Goal: Task Accomplishment & Management: Manage account settings

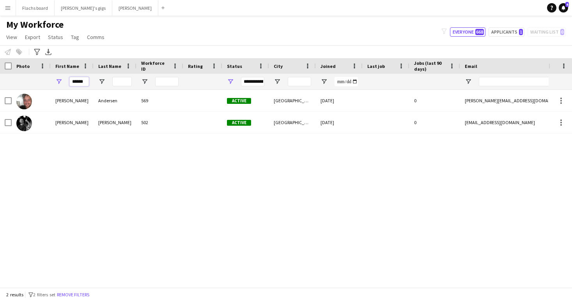
click at [77, 82] on input "******" at bounding box center [78, 81] width 19 height 9
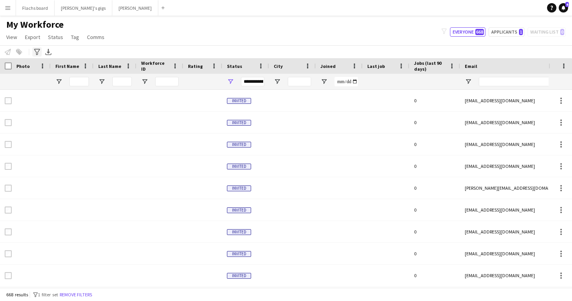
click at [34, 51] on div "Advanced filters" at bounding box center [36, 51] width 9 height 9
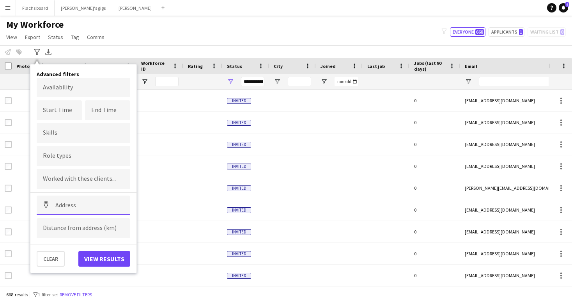
click at [72, 204] on input at bounding box center [84, 204] width 94 height 19
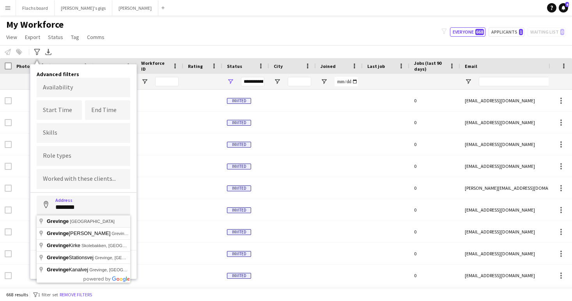
type input "**********"
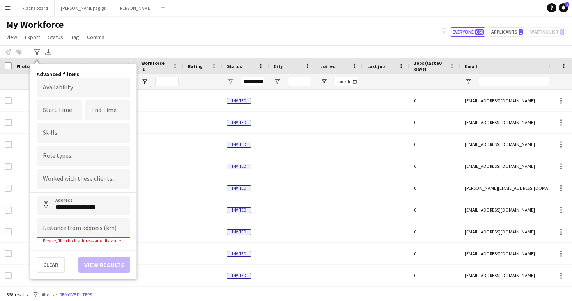
click at [64, 227] on input at bounding box center [84, 227] width 94 height 19
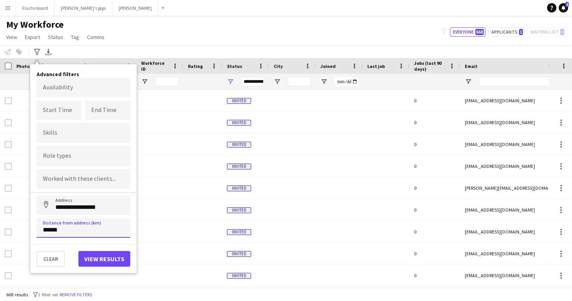
type input "******"
click at [62, 157] on input "Type to search role types..." at bounding box center [83, 155] width 81 height 7
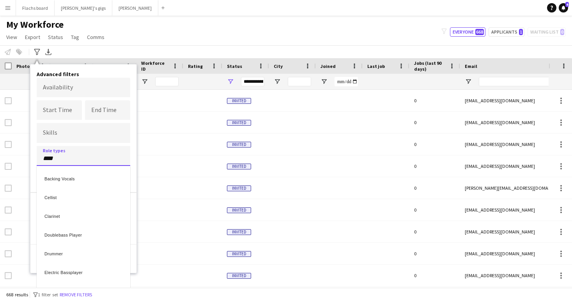
type input "****"
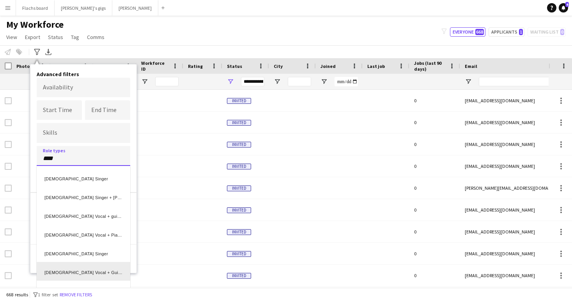
click at [64, 278] on div "[DEMOGRAPHIC_DATA] Vocal + Guitar" at bounding box center [84, 271] width 94 height 19
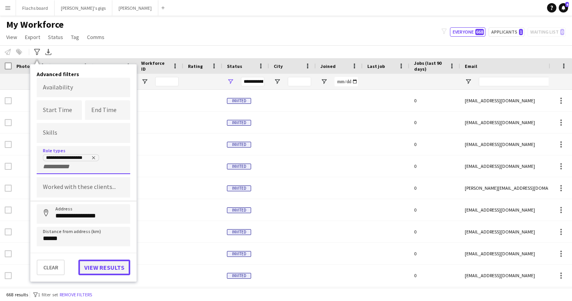
click at [90, 267] on button "View results" at bounding box center [104, 267] width 52 height 16
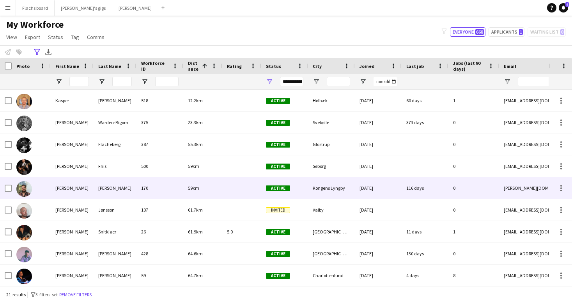
click at [100, 197] on div "Jacobsen" at bounding box center [115, 187] width 43 height 21
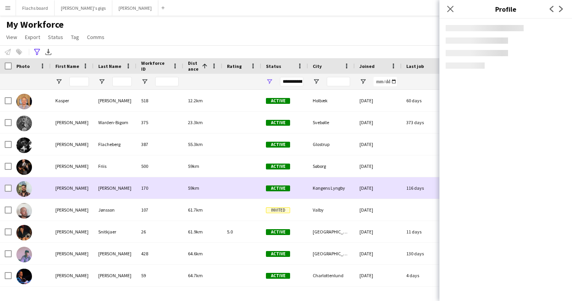
click at [100, 197] on div "Jacobsen" at bounding box center [115, 187] width 43 height 21
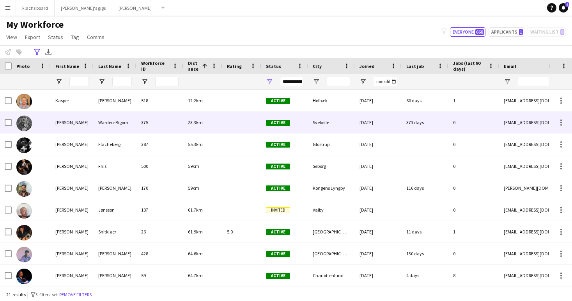
click at [120, 121] on div "Warden-Bigom" at bounding box center [115, 122] width 43 height 21
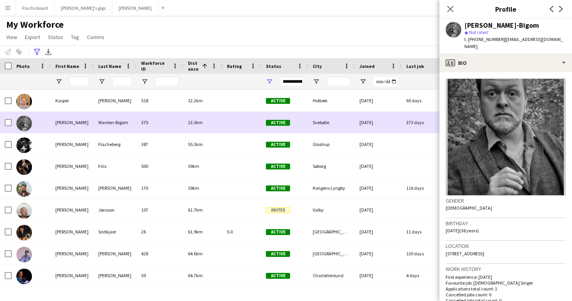
click at [120, 121] on div "Warden-Bigom" at bounding box center [115, 122] width 43 height 21
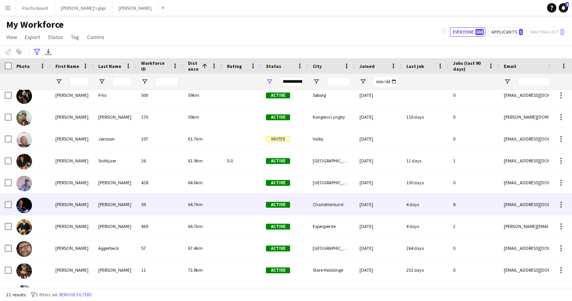
scroll to position [71, 0]
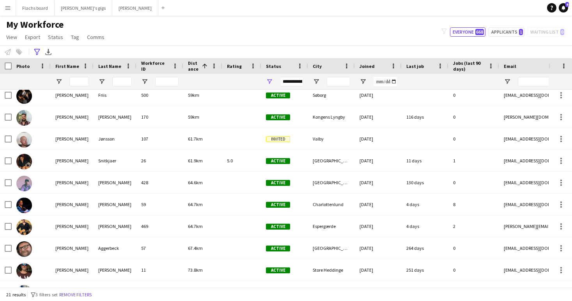
click at [10, 10] on app-icon "Menu" at bounding box center [8, 8] width 6 height 6
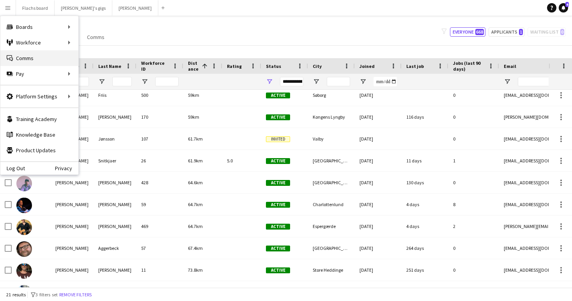
click at [26, 59] on link "Comms Comms" at bounding box center [39, 58] width 78 height 16
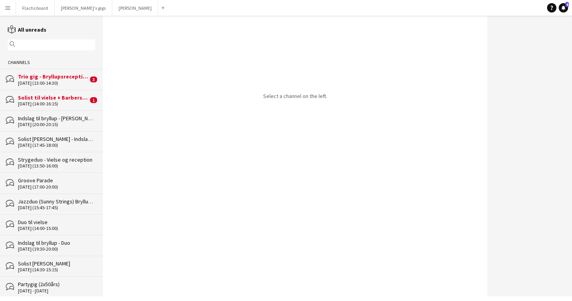
click at [64, 97] on div "Solist til vielse + Barbershop kor til reception" at bounding box center [53, 97] width 70 height 7
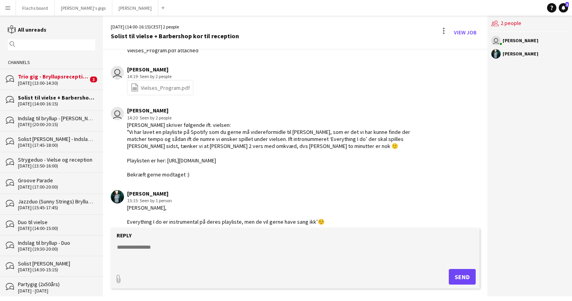
scroll to position [229, 0]
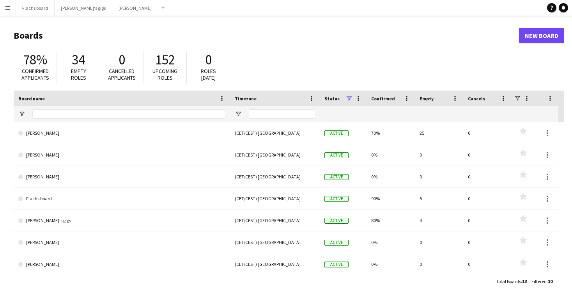
click at [11, 6] on button "Menu" at bounding box center [8, 8] width 16 height 16
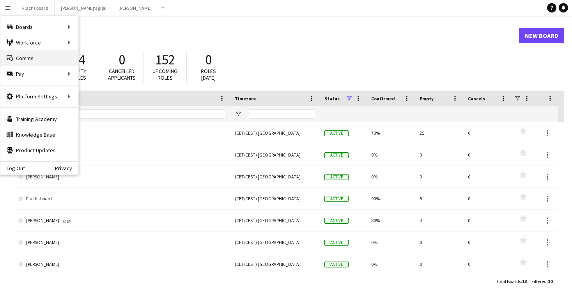
click at [26, 61] on link "Comms Comms" at bounding box center [39, 58] width 78 height 16
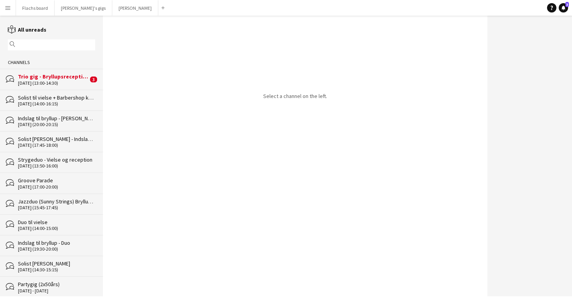
click at [65, 96] on div "Solist til vielse + Barbershop kor til reception" at bounding box center [56, 97] width 77 height 7
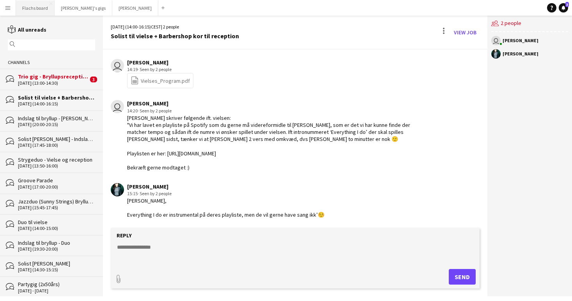
scroll to position [222, 0]
click at [468, 25] on div "20-09-2025 (14:00-16:15) CEST | 2 people Solist til vielse + Barbershop kor til…" at bounding box center [295, 33] width 385 height 34
click at [468, 35] on link "View Job" at bounding box center [465, 32] width 29 height 12
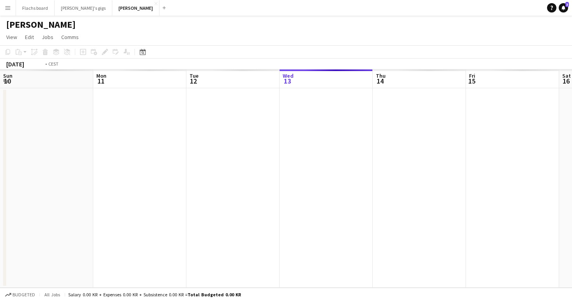
scroll to position [0, 268]
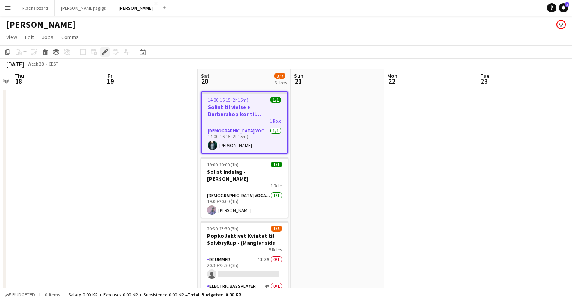
click at [104, 51] on icon at bounding box center [105, 52] width 4 height 4
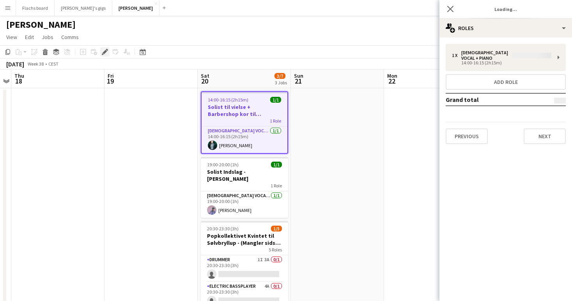
type input "**********"
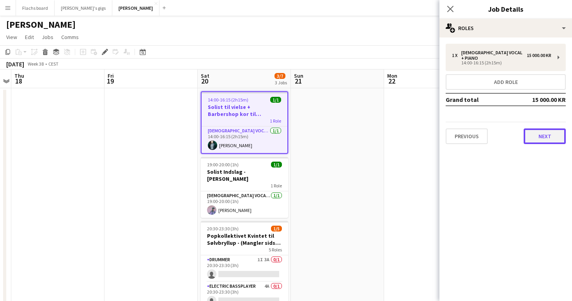
click at [564, 129] on button "Next" at bounding box center [545, 136] width 42 height 16
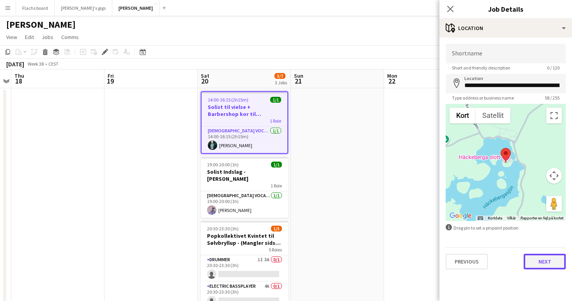
click at [550, 260] on button "Next" at bounding box center [545, 261] width 42 height 16
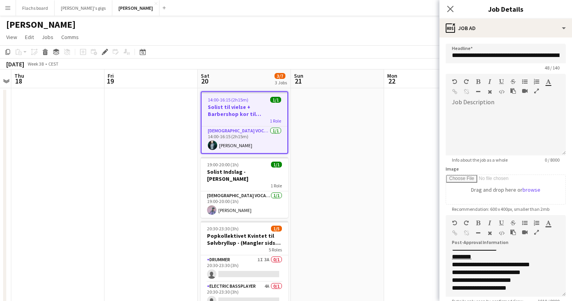
scroll to position [69, 0]
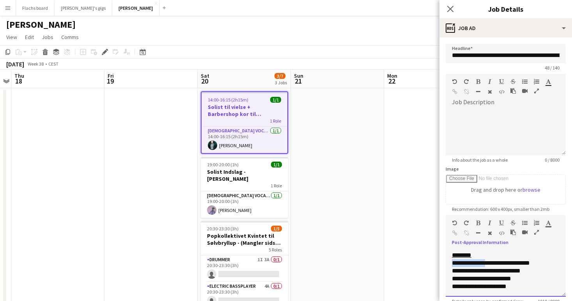
drag, startPoint x: 448, startPoint y: 270, endPoint x: 488, endPoint y: 269, distance: 40.6
click at [488, 269] on div "**********" at bounding box center [506, 273] width 120 height 47
click at [365, 237] on app-date-cell at bounding box center [337, 219] width 93 height 263
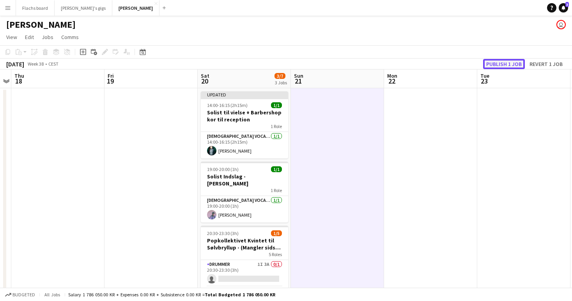
click at [503, 59] on button "Publish 1 job" at bounding box center [504, 64] width 42 height 10
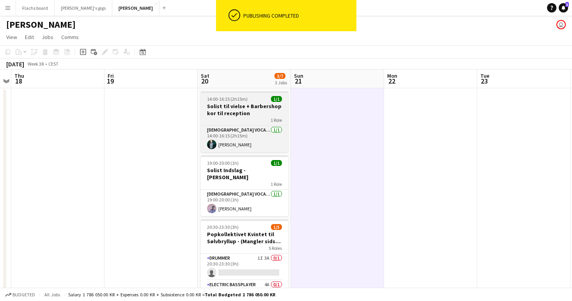
click at [241, 108] on h3 "Solist til vielse + Barbershop kor til reception" at bounding box center [244, 110] width 87 height 14
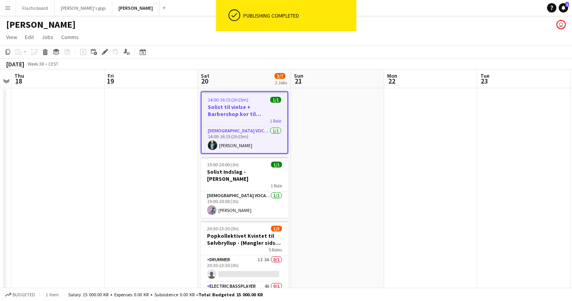
click at [4, 6] on button "Menu" at bounding box center [8, 8] width 16 height 16
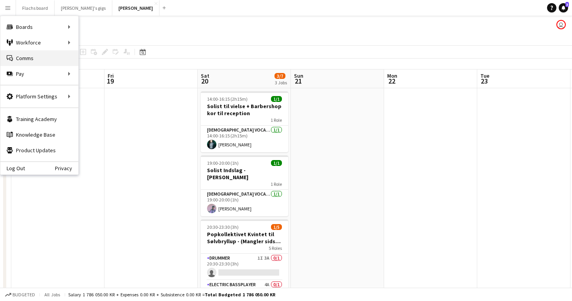
click at [19, 65] on link "Comms Comms" at bounding box center [39, 58] width 78 height 16
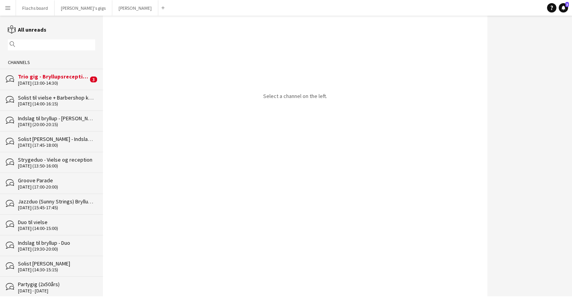
click at [38, 96] on div "Solist til vielse + Barbershop kor til reception" at bounding box center [56, 97] width 77 height 7
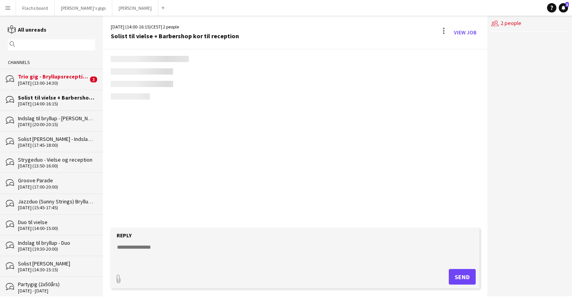
scroll to position [229, 0]
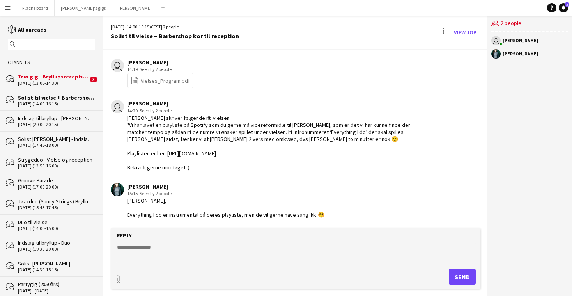
click at [177, 256] on textarea at bounding box center [296, 253] width 361 height 20
type textarea "**********"
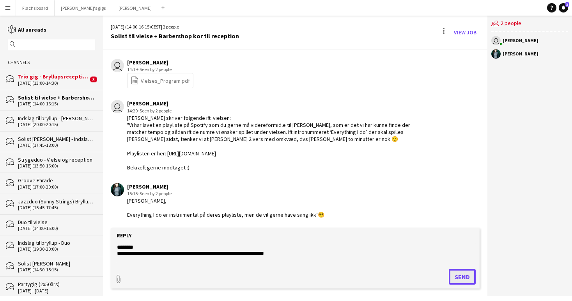
click at [457, 271] on button "Send" at bounding box center [462, 277] width 27 height 16
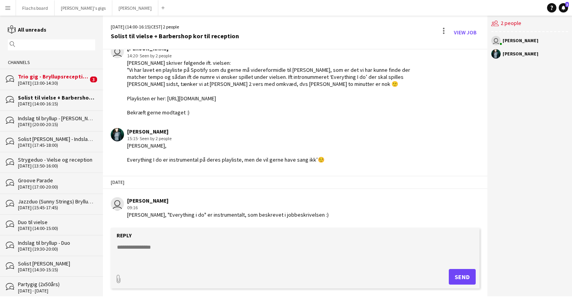
click at [61, 78] on div "Trio gig - Bryllupsreception" at bounding box center [53, 76] width 70 height 7
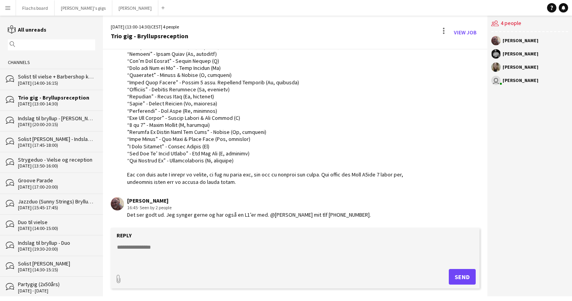
scroll to position [1251, 0]
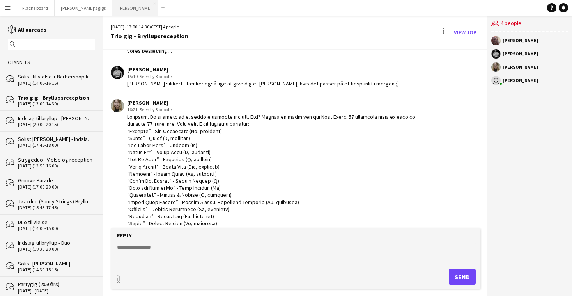
click at [112, 9] on button "Asger Gigs Close" at bounding box center [135, 7] width 46 height 15
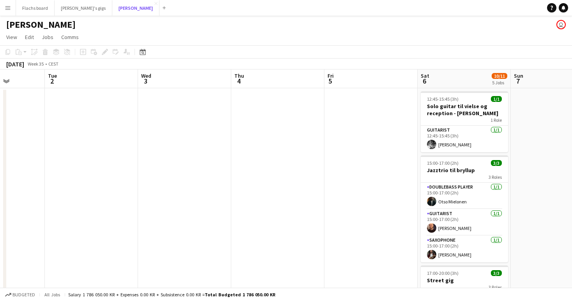
scroll to position [0, 281]
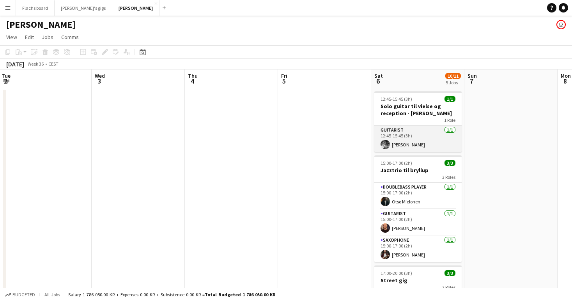
click at [395, 144] on app-card-role "Guitarist 1/1 12:45-15:45 (3h) Casper Christensen" at bounding box center [417, 139] width 87 height 27
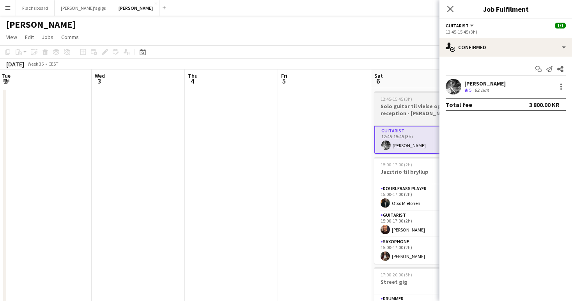
click at [388, 101] on span "12:45-15:45 (3h)" at bounding box center [397, 99] width 32 height 6
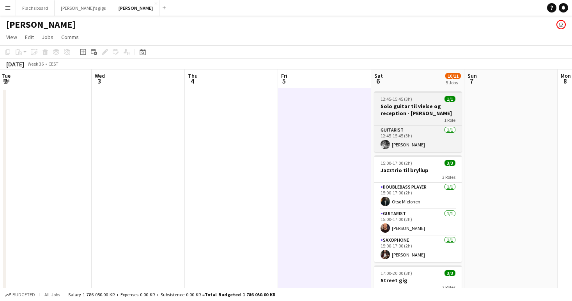
click at [416, 113] on h3 "Solo guitar til vielse og reception - Casper" at bounding box center [417, 110] width 87 height 14
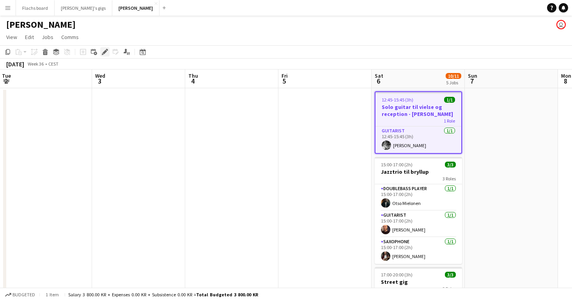
click at [107, 54] on icon "Edit" at bounding box center [105, 52] width 6 height 6
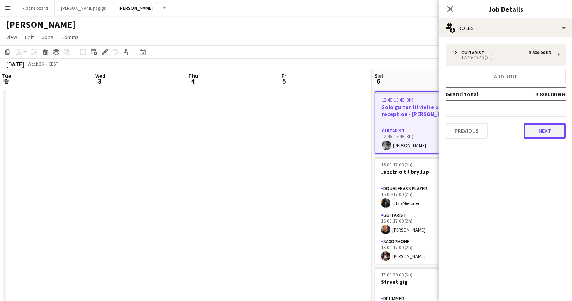
click at [535, 131] on button "Next" at bounding box center [545, 131] width 42 height 16
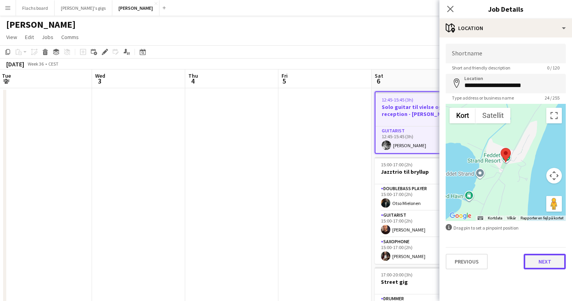
click at [542, 263] on button "Next" at bounding box center [545, 261] width 42 height 16
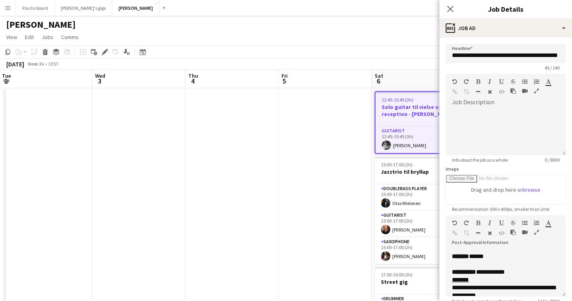
scroll to position [0, 0]
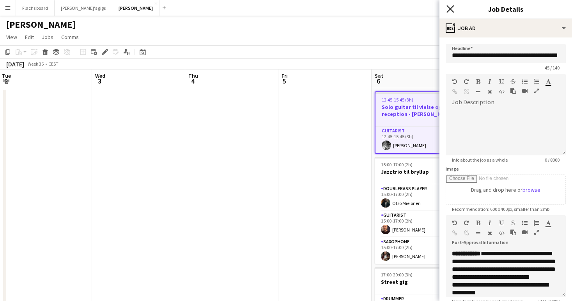
click at [450, 8] on icon at bounding box center [450, 8] width 7 height 7
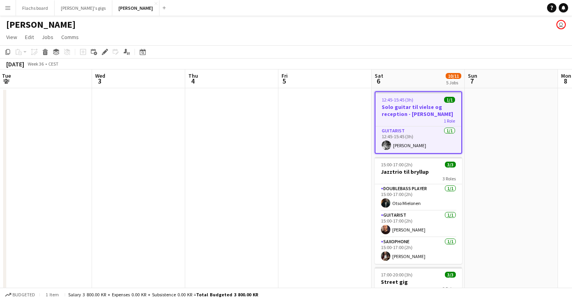
click at [392, 95] on app-job-card "12:45-15:45 (3h) 1/1 Solo guitar til vielse og reception - Casper 1 Role Guitar…" at bounding box center [418, 122] width 87 height 62
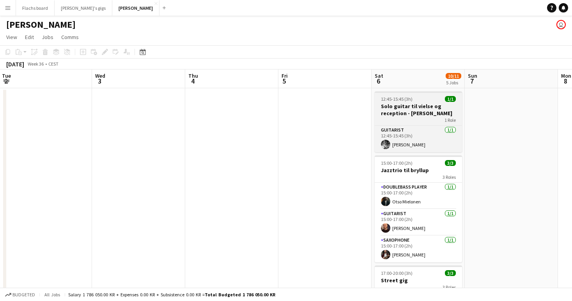
click at [384, 103] on h3 "Solo guitar til vielse og reception - Casper" at bounding box center [418, 110] width 87 height 14
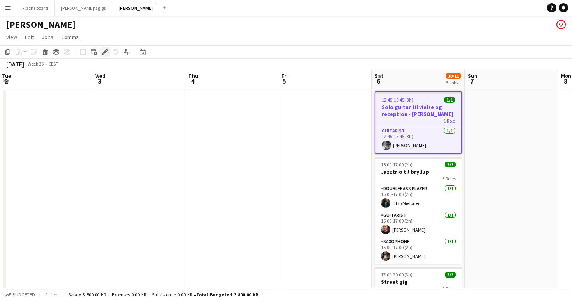
click at [106, 52] on icon "Edit" at bounding box center [105, 52] width 6 height 6
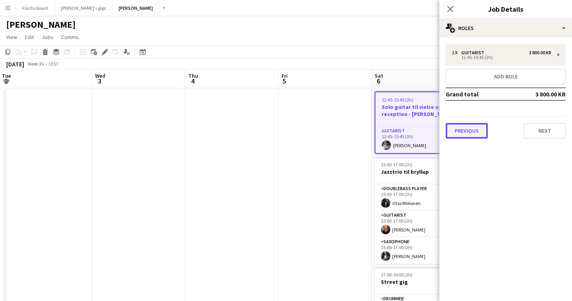
click at [473, 129] on button "Previous" at bounding box center [467, 131] width 42 height 16
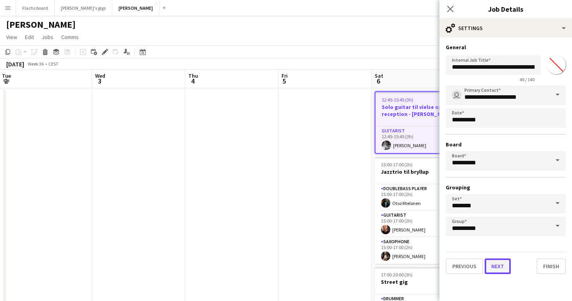
click at [498, 271] on button "Next" at bounding box center [498, 266] width 26 height 16
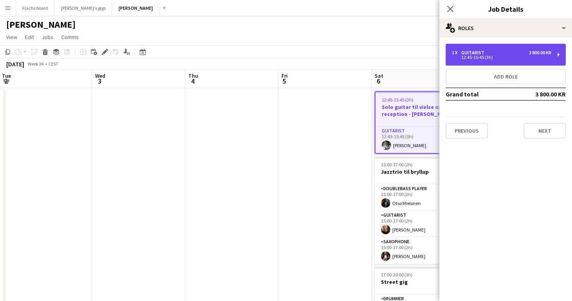
click at [469, 53] on div "Guitarist" at bounding box center [474, 52] width 26 height 5
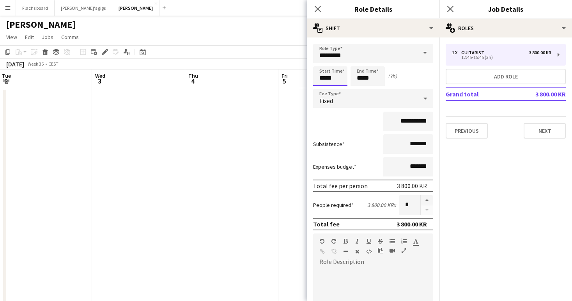
click at [326, 78] on input "*****" at bounding box center [330, 75] width 34 height 19
type input "*****"
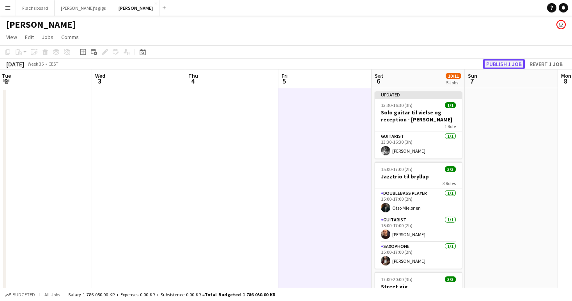
click at [498, 62] on button "Publish 1 job" at bounding box center [504, 64] width 42 height 10
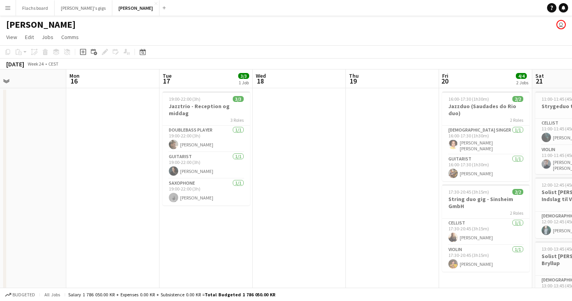
scroll to position [0, 312]
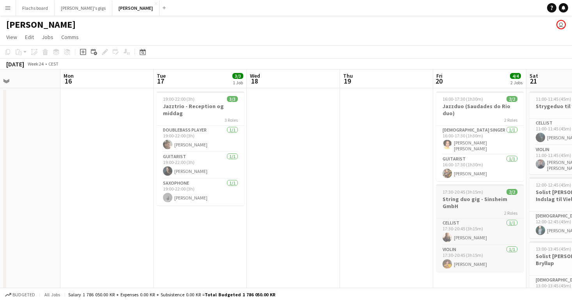
click at [461, 195] on h3 "String duo gig - Sinsheim GmbH" at bounding box center [479, 202] width 87 height 14
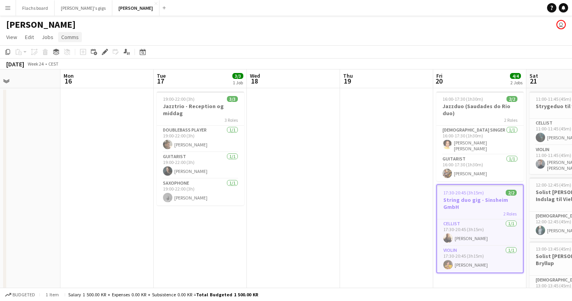
click at [76, 37] on span "Comms" at bounding box center [70, 37] width 18 height 7
click at [94, 67] on link "Create chat" at bounding box center [90, 70] width 65 height 16
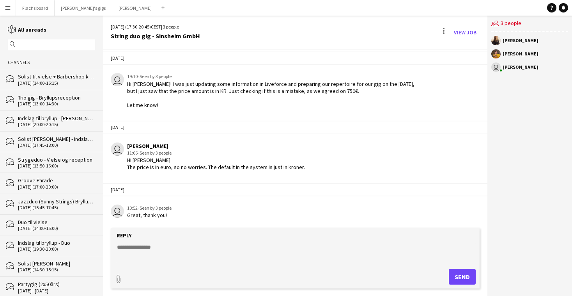
scroll to position [260, 0]
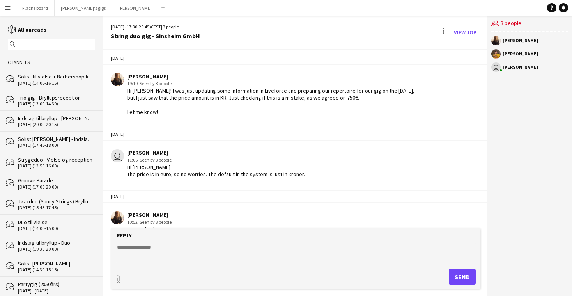
click at [225, 252] on textarea at bounding box center [296, 253] width 361 height 20
paste textarea "**********"
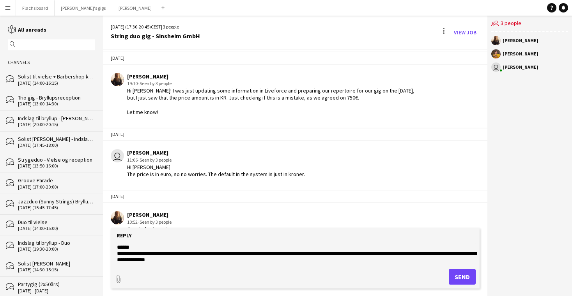
click at [134, 258] on textarea "**********" at bounding box center [296, 253] width 361 height 20
type textarea "**********"
click at [467, 273] on button "Send" at bounding box center [462, 277] width 27 height 16
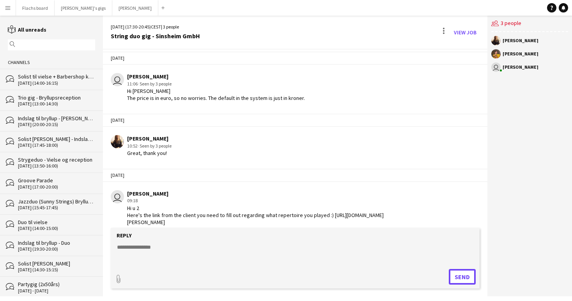
scroll to position [343, 0]
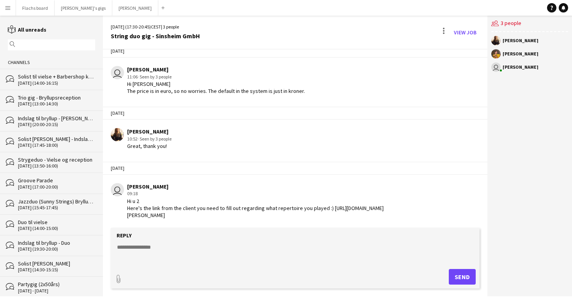
click at [74, 73] on div "Solist til vielse + Barbershop kor til reception" at bounding box center [56, 76] width 77 height 7
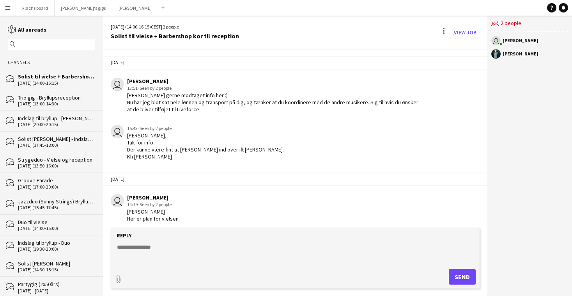
scroll to position [284, 0]
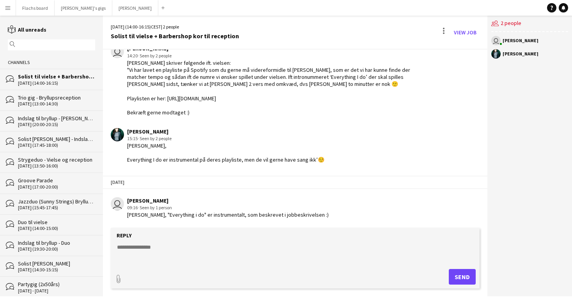
click at [8, 9] on app-icon "Menu" at bounding box center [8, 8] width 6 height 6
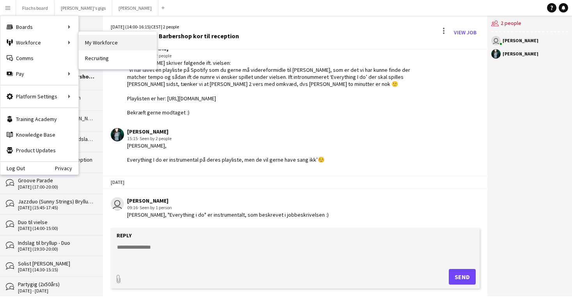
click at [90, 41] on link "My Workforce" at bounding box center [118, 43] width 78 height 16
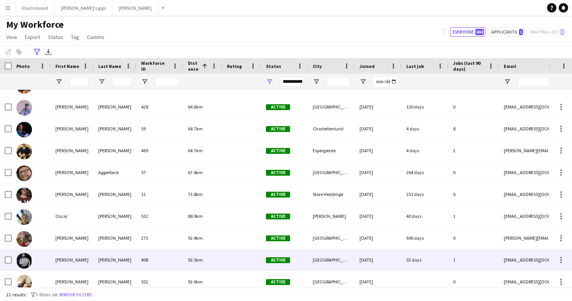
scroll to position [152, 0]
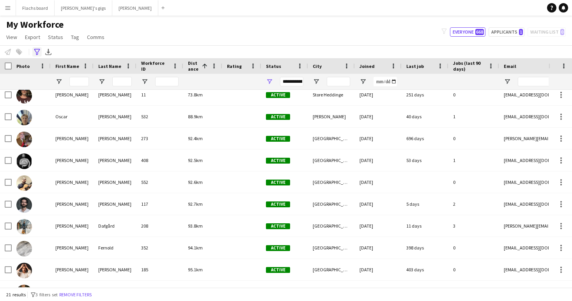
click at [38, 54] on icon "Advanced filters" at bounding box center [37, 52] width 6 height 6
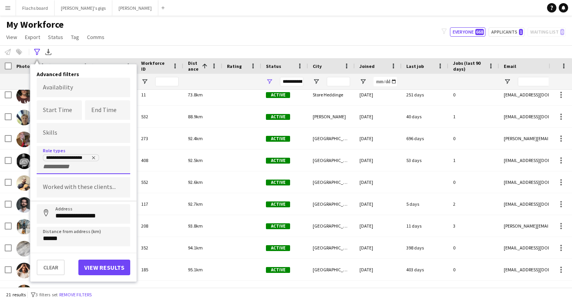
click at [70, 170] on div "**********" at bounding box center [84, 160] width 94 height 28
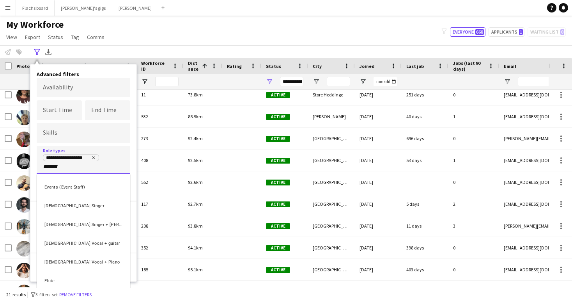
type input "******"
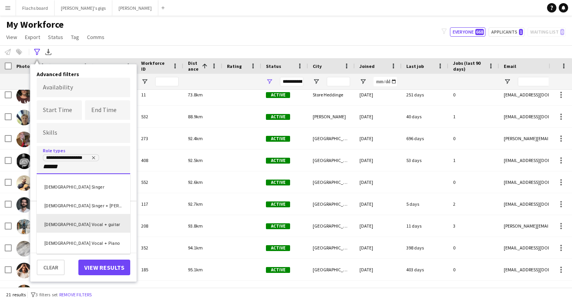
click at [78, 218] on div "[DEMOGRAPHIC_DATA] Vocal + guitar" at bounding box center [84, 223] width 94 height 19
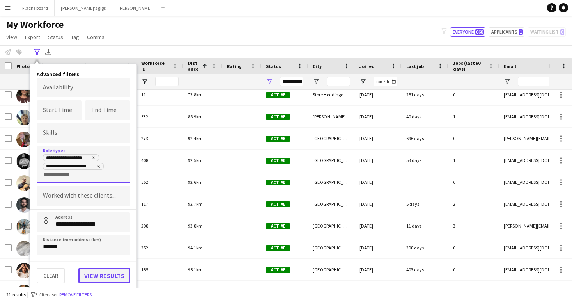
click at [96, 268] on button "View results" at bounding box center [104, 276] width 52 height 16
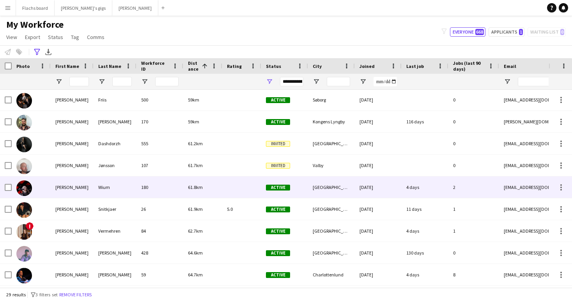
click at [88, 179] on div "Susanne" at bounding box center [72, 186] width 43 height 21
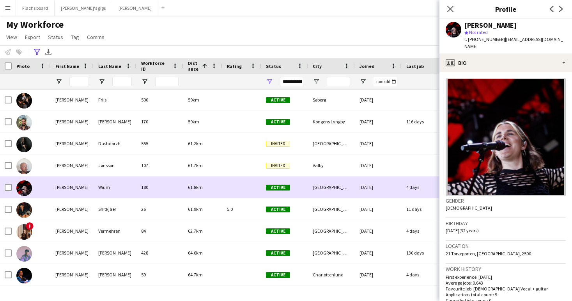
click at [88, 179] on div "Susanne" at bounding box center [72, 186] width 43 height 21
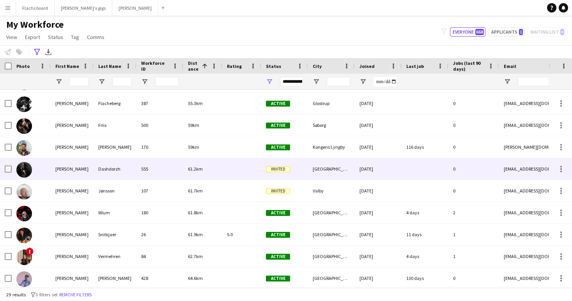
click at [83, 170] on div "Nadia" at bounding box center [72, 168] width 43 height 21
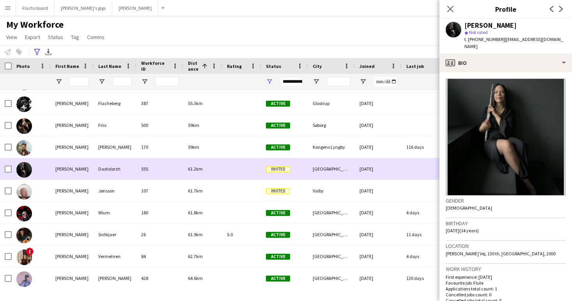
click at [83, 170] on div "Nadia" at bounding box center [72, 168] width 43 height 21
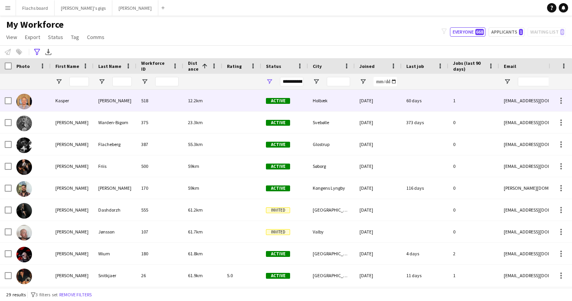
click at [88, 99] on div "Kasper" at bounding box center [72, 100] width 43 height 21
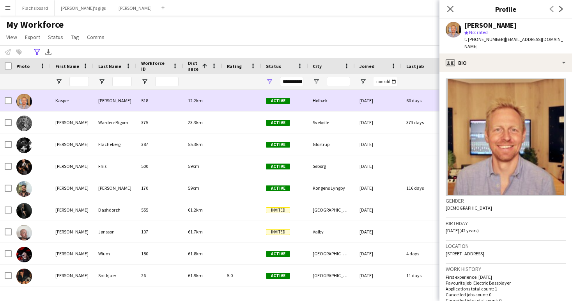
click at [88, 99] on div "Kasper" at bounding box center [72, 100] width 43 height 21
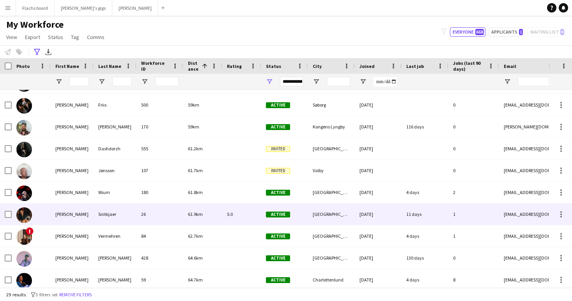
click at [85, 220] on div "Christopher" at bounding box center [72, 213] width 43 height 21
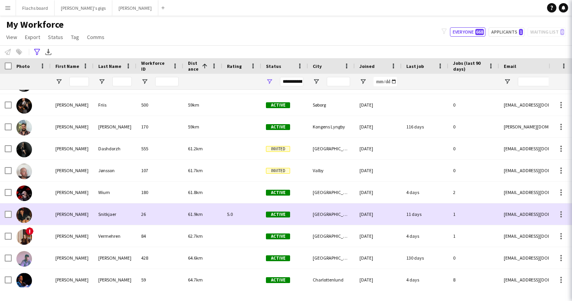
click at [85, 220] on div "Christopher" at bounding box center [72, 213] width 43 height 21
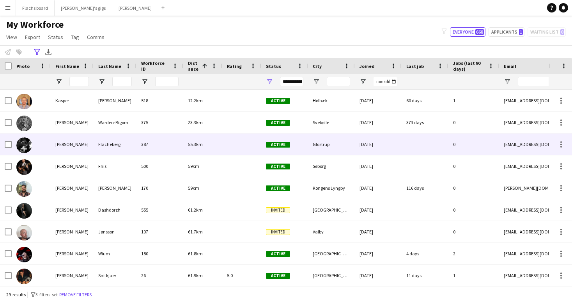
click at [119, 142] on div "Flacheberg" at bounding box center [115, 143] width 43 height 21
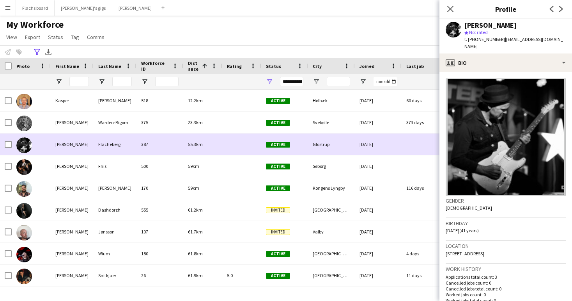
click at [119, 142] on div "Flacheberg" at bounding box center [115, 143] width 43 height 21
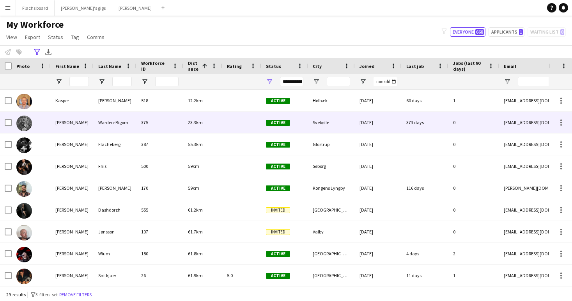
click at [102, 126] on div "Warden-Bigom" at bounding box center [115, 122] width 43 height 21
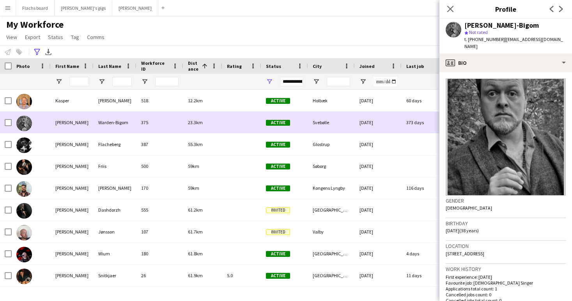
click at [102, 126] on div "Warden-Bigom" at bounding box center [115, 122] width 43 height 21
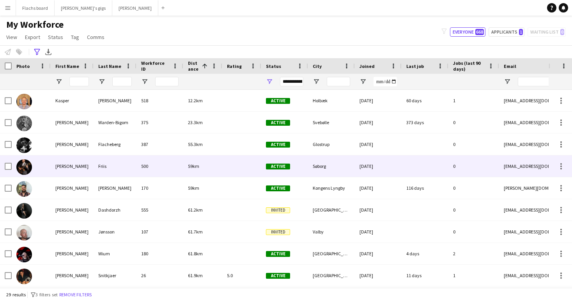
click at [105, 174] on div "Friis" at bounding box center [115, 165] width 43 height 21
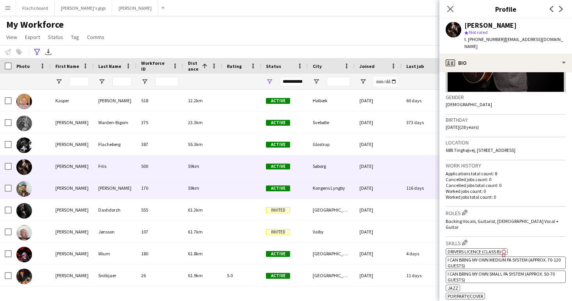
click at [213, 190] on div "59km" at bounding box center [202, 187] width 39 height 21
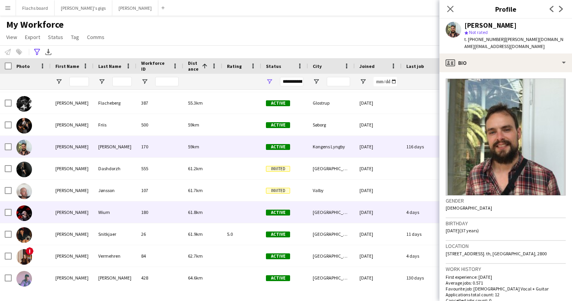
click at [168, 214] on div "180" at bounding box center [159, 211] width 47 height 21
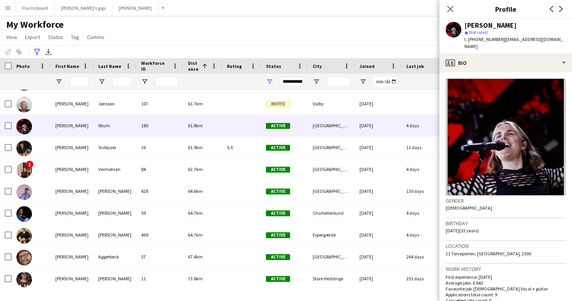
click at [245, 33] on div "My Workforce View Views Default view New view Update view Delete view Edit name…" at bounding box center [286, 32] width 572 height 27
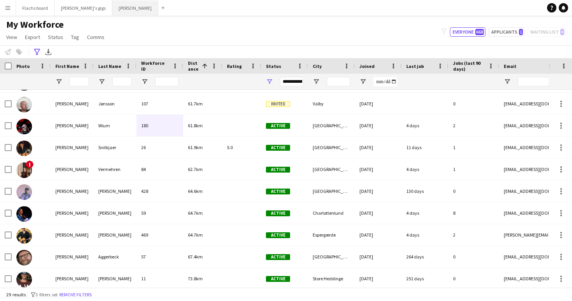
click at [112, 1] on button "Asger Gigs Close" at bounding box center [135, 7] width 46 height 15
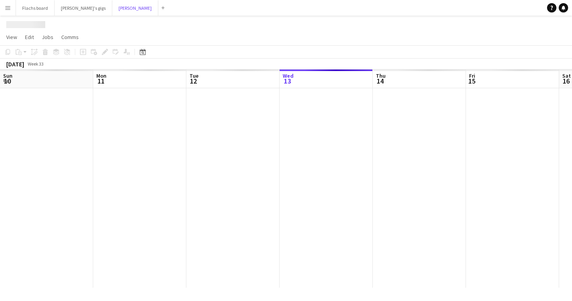
scroll to position [0, 186]
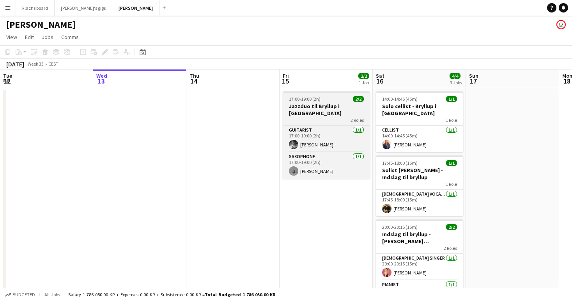
click at [303, 106] on h3 "Jazzduo til Bryllup i Herthadalen" at bounding box center [326, 110] width 87 height 14
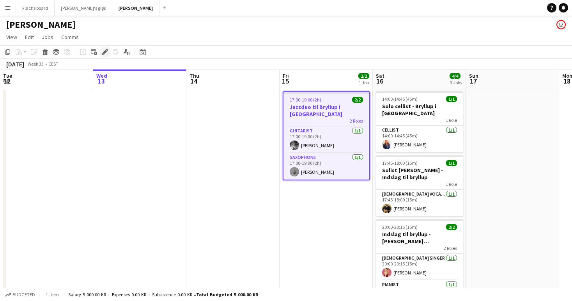
click at [103, 53] on icon at bounding box center [105, 52] width 4 height 4
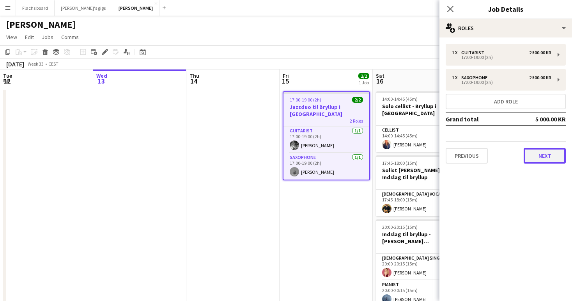
click at [530, 159] on button "Next" at bounding box center [545, 156] width 42 height 16
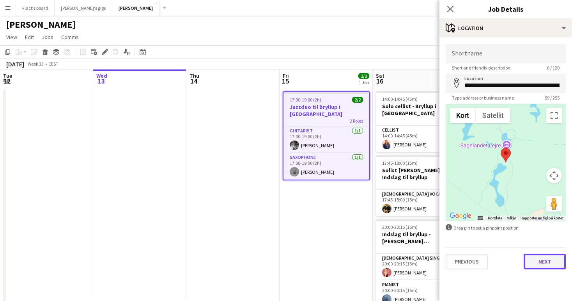
click at [532, 261] on button "Next" at bounding box center [545, 261] width 42 height 16
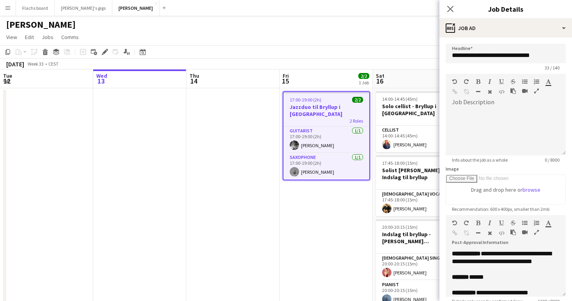
click at [275, 237] on app-date-cell at bounding box center [232, 206] width 93 height 236
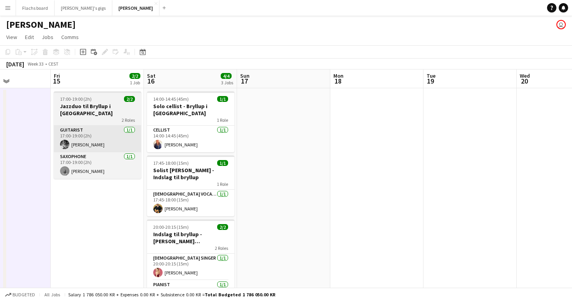
scroll to position [0, 197]
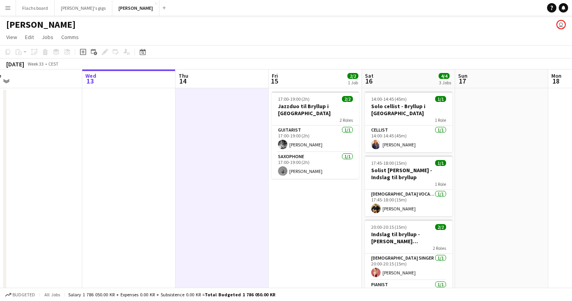
click at [12, 10] on button "Menu" at bounding box center [8, 8] width 16 height 16
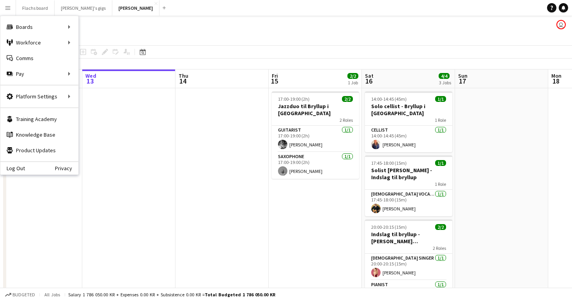
click at [227, 45] on app-page-menu "View Day view expanded Day view collapsed Month view Date picker Jump to today …" at bounding box center [286, 37] width 572 height 15
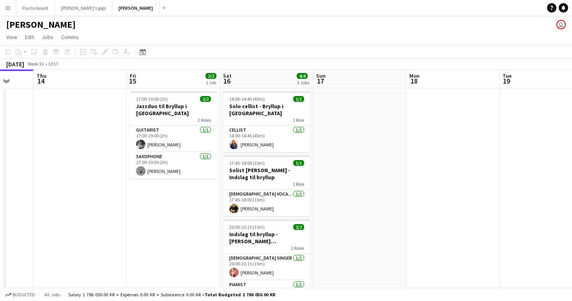
scroll to position [0, 244]
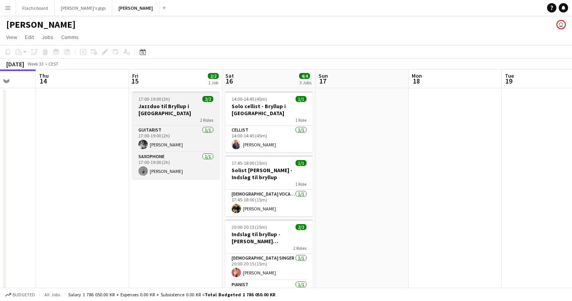
click at [188, 111] on h3 "Jazzduo til Bryllup i Herthadalen" at bounding box center [175, 110] width 87 height 14
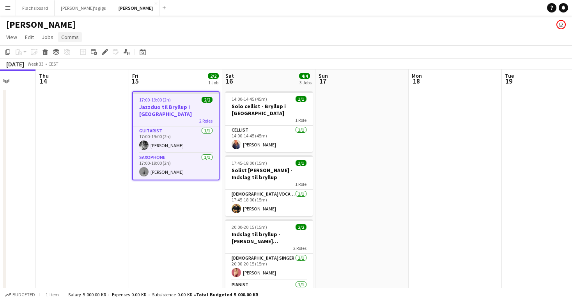
click at [69, 37] on span "Comms" at bounding box center [70, 37] width 18 height 7
click at [83, 70] on span "Create chat" at bounding box center [77, 70] width 27 height 7
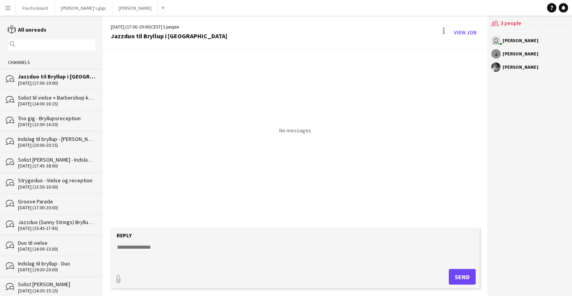
click at [216, 252] on textarea at bounding box center [296, 253] width 361 height 20
type textarea "**********"
click at [463, 275] on button "Send" at bounding box center [462, 277] width 27 height 16
click at [112, 14] on button "Asger Gigs Close" at bounding box center [135, 7] width 46 height 15
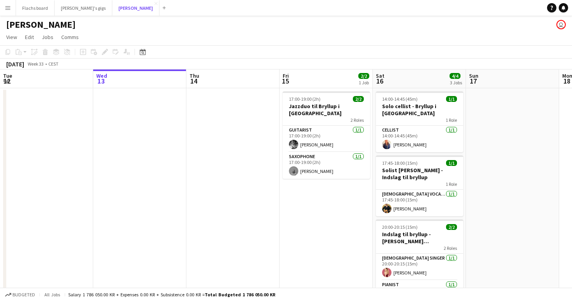
scroll to position [0, 307]
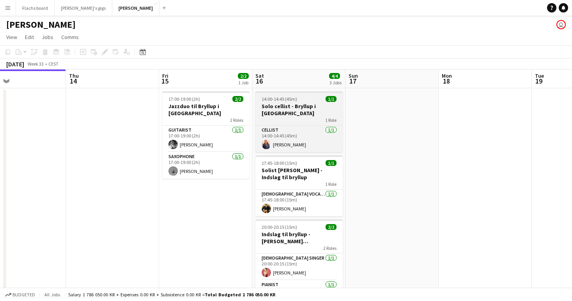
click at [289, 95] on app-job-card "14:00-14:45 (45m) 1/1 Solo cellist - Bryllup i Klarup Kirke 1 Role Cellist 1/1 …" at bounding box center [298, 121] width 87 height 61
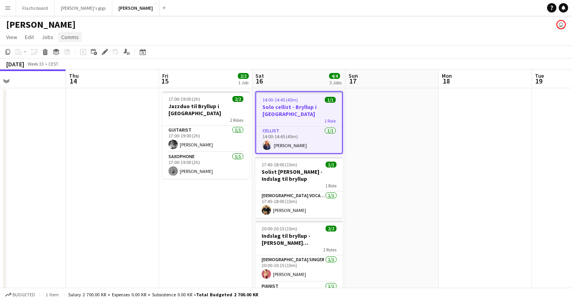
click at [71, 37] on span "Comms" at bounding box center [70, 37] width 18 height 7
click at [77, 74] on link "Create chat" at bounding box center [90, 70] width 65 height 16
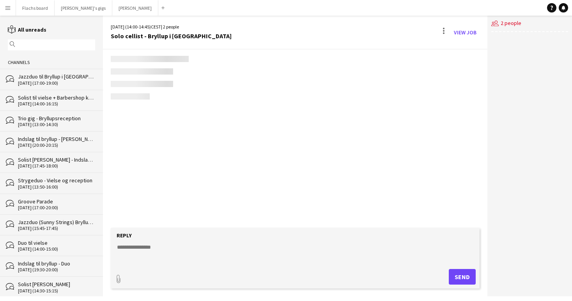
scroll to position [59, 0]
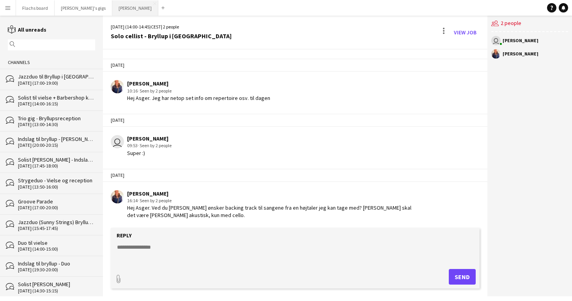
click at [112, 10] on button "Asger Gigs Close" at bounding box center [135, 7] width 46 height 15
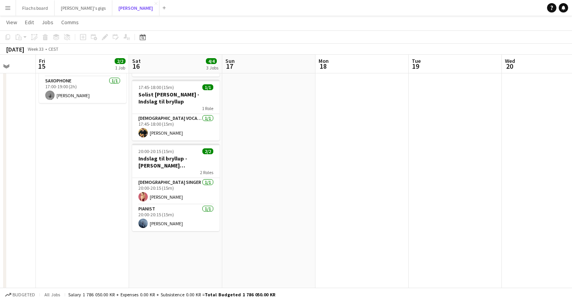
scroll to position [0, 199]
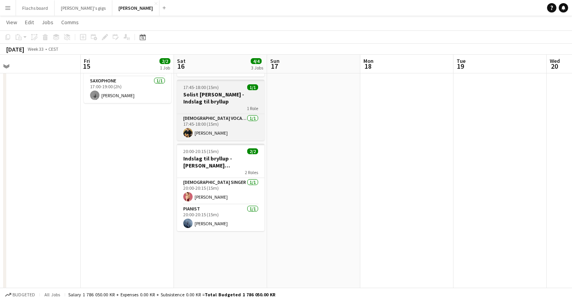
click at [198, 99] on h3 "Solist Jesper - Indslag til bryllup" at bounding box center [220, 98] width 87 height 14
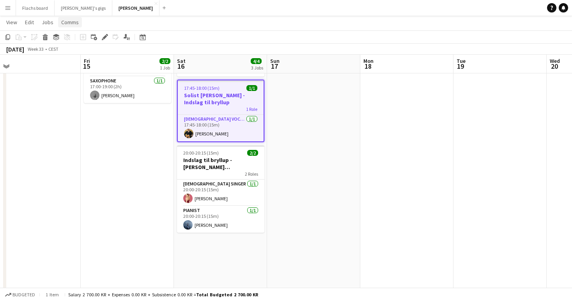
click at [75, 25] on span "Comms" at bounding box center [70, 22] width 18 height 7
click at [79, 51] on link "Create chat" at bounding box center [90, 55] width 65 height 16
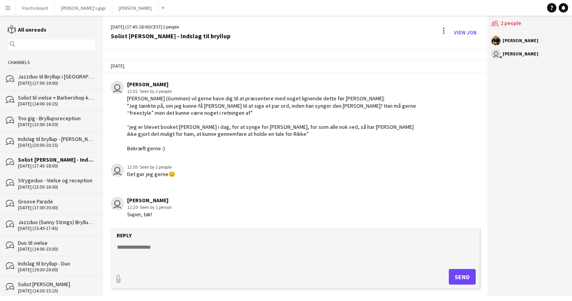
scroll to position [121, 0]
click at [112, 7] on button "Asger Gigs Close" at bounding box center [135, 7] width 46 height 15
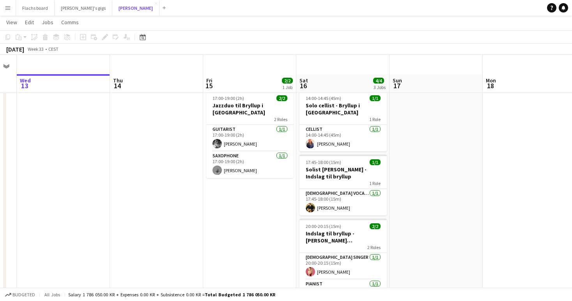
scroll to position [35, 0]
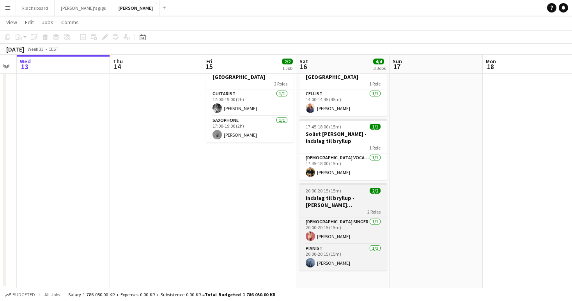
click at [321, 198] on h3 "Indslag til bryllup - Ida Astrid & Pianist" at bounding box center [343, 201] width 87 height 14
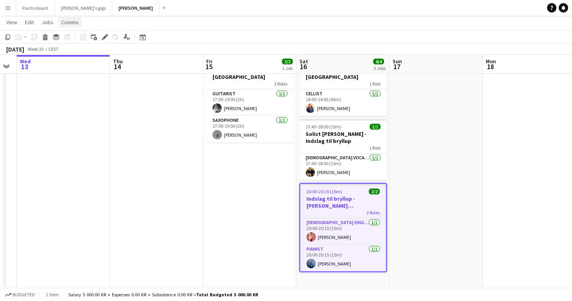
click at [63, 20] on span "Comms" at bounding box center [70, 22] width 18 height 7
click at [70, 51] on link "Create chat" at bounding box center [90, 55] width 65 height 16
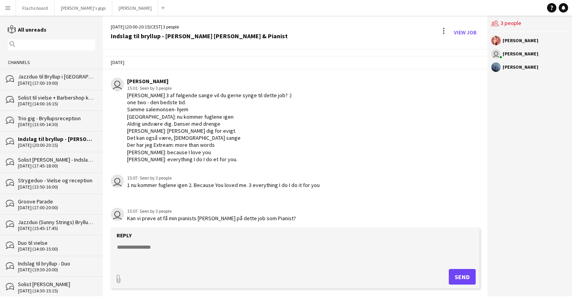
scroll to position [231, 0]
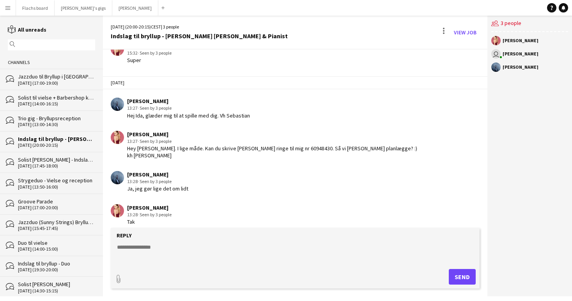
click at [177, 256] on textarea at bounding box center [296, 253] width 361 height 20
click at [112, 11] on button "Asger Gigs Close" at bounding box center [135, 7] width 46 height 15
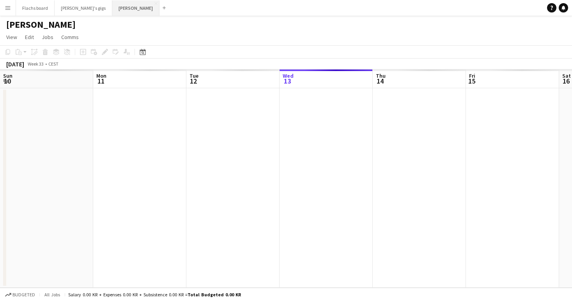
scroll to position [0, 186]
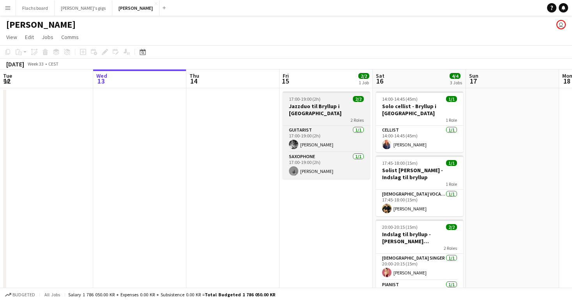
click at [291, 105] on h3 "Jazzduo til Bryllup i Herthadalen" at bounding box center [326, 110] width 87 height 14
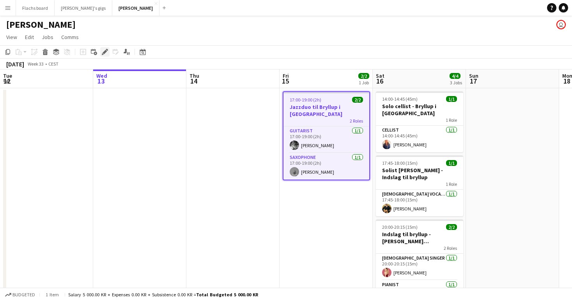
click at [106, 55] on div "Edit" at bounding box center [104, 51] width 9 height 9
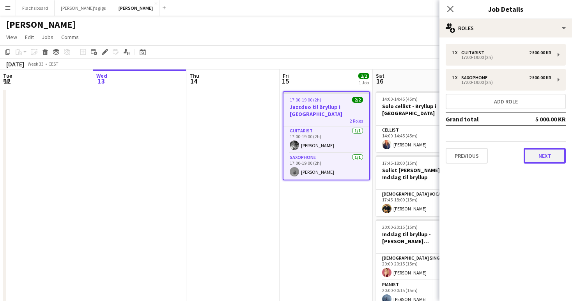
click at [529, 160] on button "Next" at bounding box center [545, 156] width 42 height 16
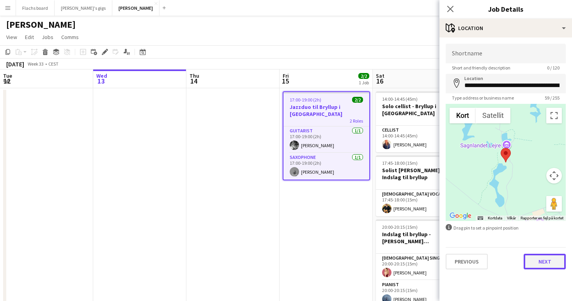
click at [545, 266] on button "Next" at bounding box center [545, 261] width 42 height 16
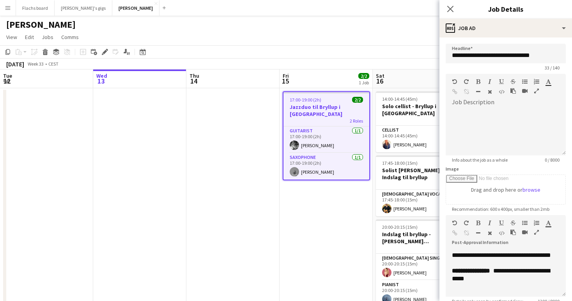
scroll to position [373, 0]
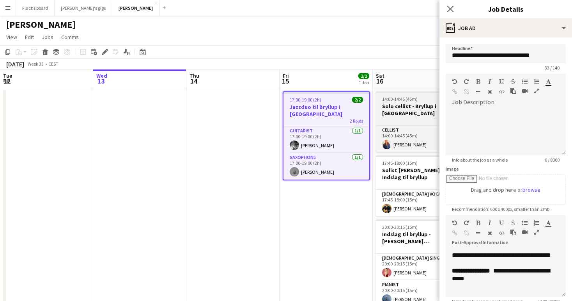
click at [390, 108] on h3 "Solo cellist - Bryllup i Klarup Kirke" at bounding box center [419, 110] width 87 height 14
type input "**********"
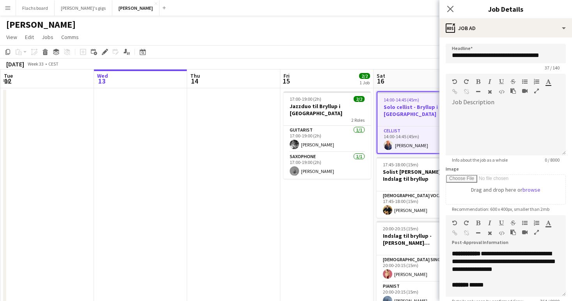
scroll to position [256, 0]
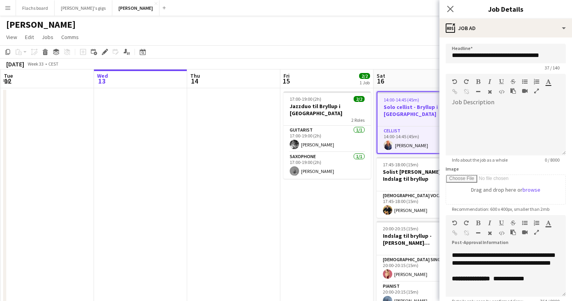
click at [362, 245] on app-date-cell "17:00-19:00 (2h) 2/2 Jazzduo til Bryllup i Herthadalen 2 Roles Guitarist 1/1 17…" at bounding box center [326, 206] width 93 height 236
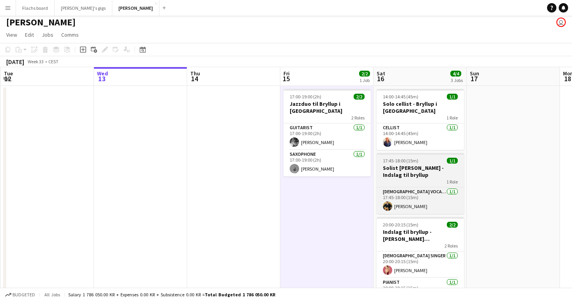
scroll to position [0, 0]
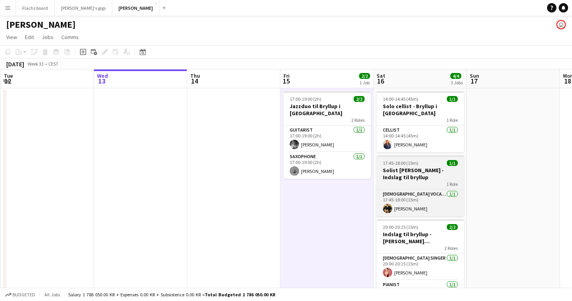
click at [409, 175] on h3 "Solist Jesper - Indslag til bryllup" at bounding box center [420, 174] width 87 height 14
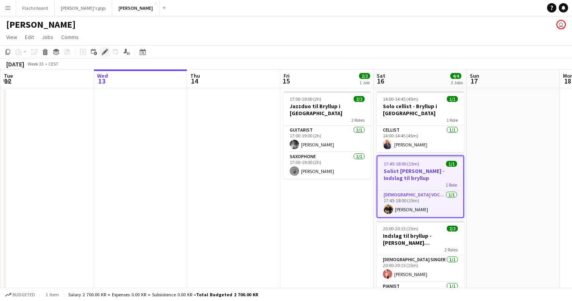
click at [105, 49] on icon "Edit" at bounding box center [105, 52] width 6 height 6
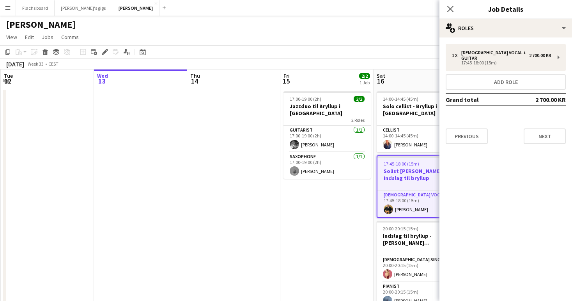
click at [540, 138] on div "1 x Male Vocal + Guitar 2 700.00 KR 17:45-18:00 (15m) Add role Grand total 2 70…" at bounding box center [506, 93] width 133 height 113
click at [535, 133] on button "Next" at bounding box center [545, 136] width 42 height 16
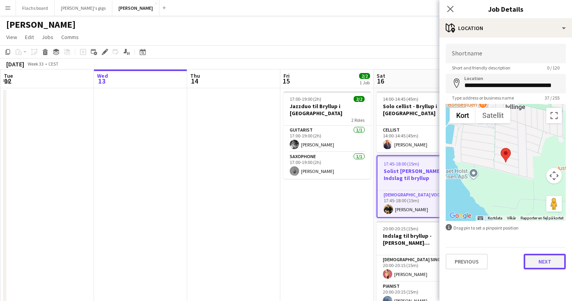
click at [544, 266] on button "Next" at bounding box center [545, 261] width 42 height 16
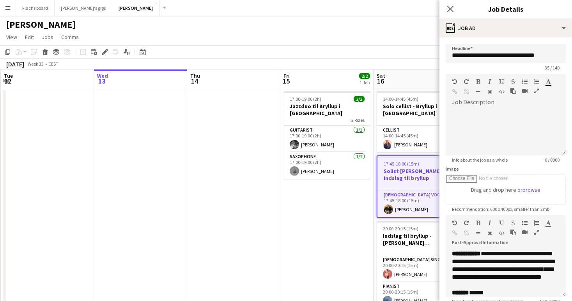
scroll to position [287, 0]
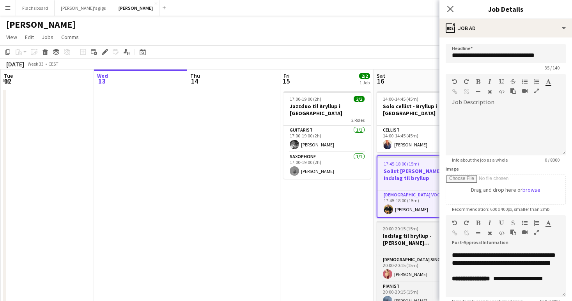
click at [391, 244] on h3 "Indslag til bryllup - Ida Astrid & Pianist" at bounding box center [420, 239] width 87 height 14
type input "**********"
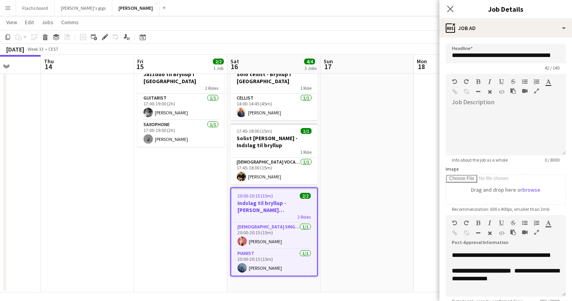
scroll to position [0, 367]
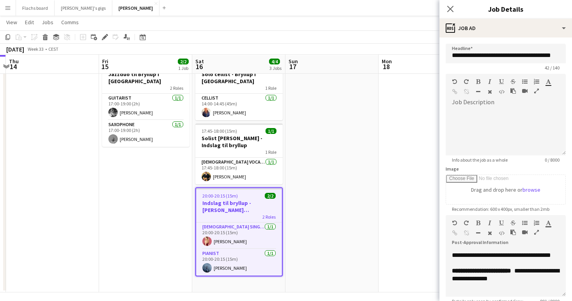
click at [344, 216] on app-date-cell at bounding box center [331, 174] width 93 height 236
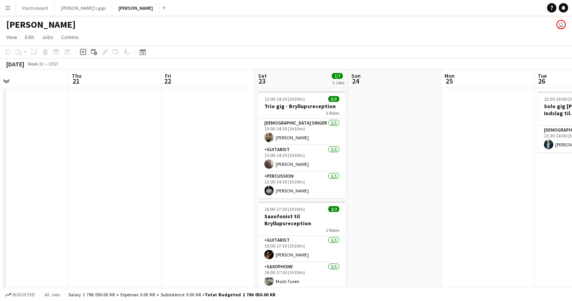
scroll to position [0, 231]
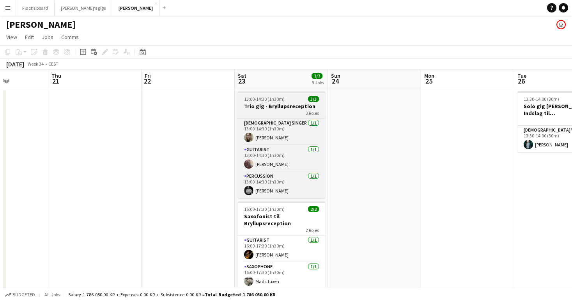
click at [258, 109] on h3 "Trio gig - Bryllupsreception" at bounding box center [281, 106] width 87 height 7
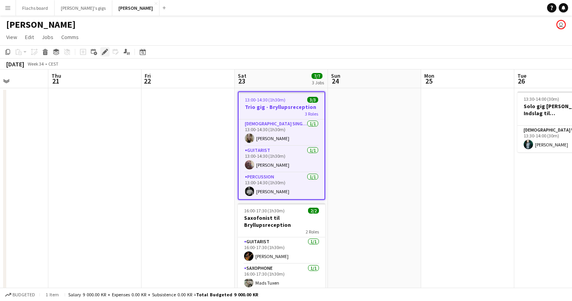
click at [104, 53] on icon at bounding box center [105, 52] width 4 height 4
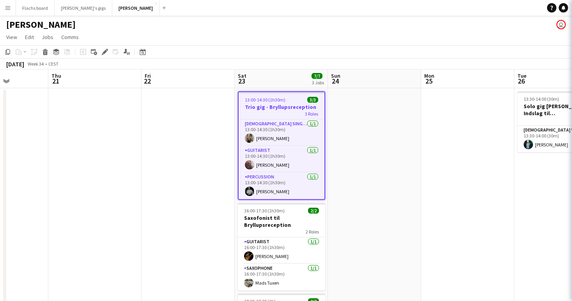
type input "**********"
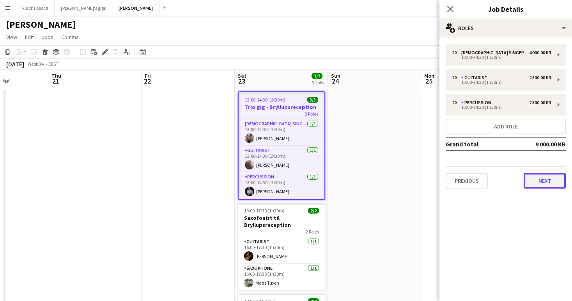
click at [541, 184] on button "Next" at bounding box center [545, 181] width 42 height 16
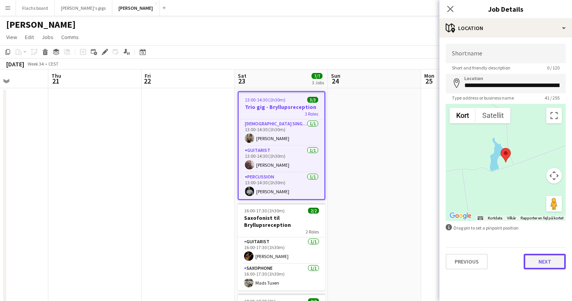
click at [547, 261] on button "Next" at bounding box center [545, 261] width 42 height 16
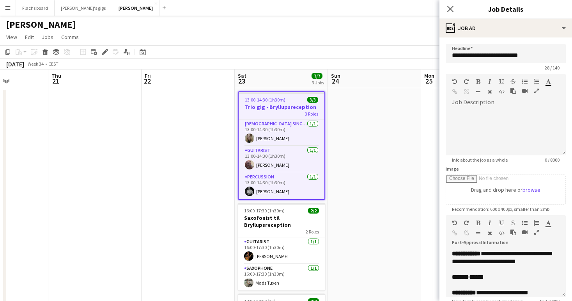
scroll to position [287, 0]
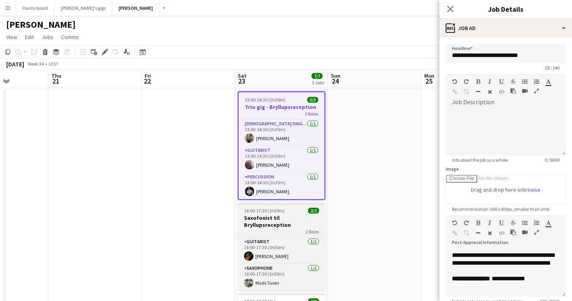
click at [275, 213] on app-job-card "16:00-17:30 (1h30m) 2/2 Saxofonist til Bryllupsreception 2 Roles Guitarist 1/1 …" at bounding box center [281, 246] width 87 height 87
type input "**********"
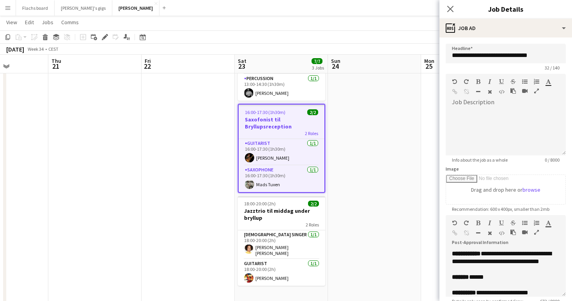
scroll to position [240, 0]
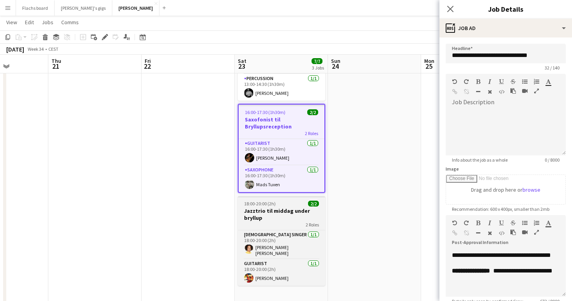
click at [291, 217] on h3 "Jazztrio til middag under bryllup" at bounding box center [281, 214] width 87 height 14
type input "**********"
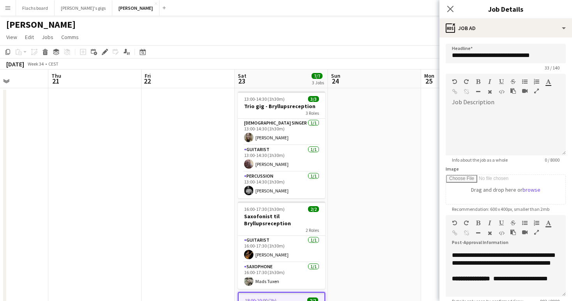
scroll to position [0, 242]
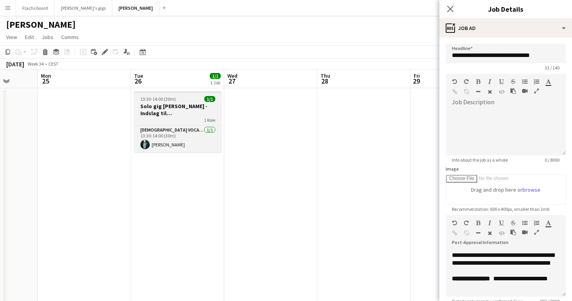
click at [170, 112] on h3 "Solo gig Lise - Indslag til Sølvbryllup" at bounding box center [177, 110] width 87 height 14
type input "**********"
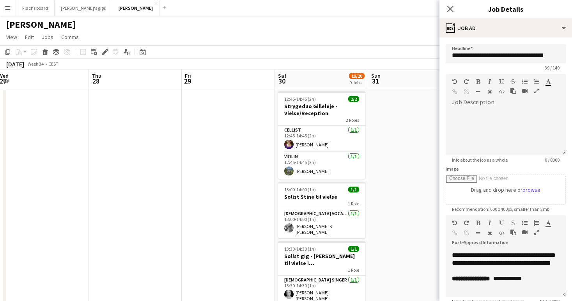
scroll to position [0, 340]
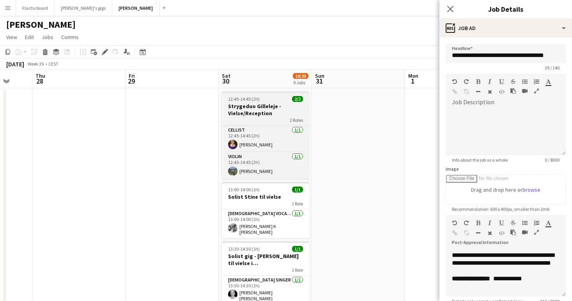
click at [233, 119] on div "2 Roles" at bounding box center [265, 120] width 87 height 6
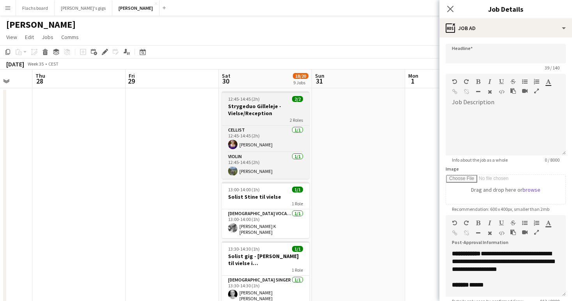
type input "**********"
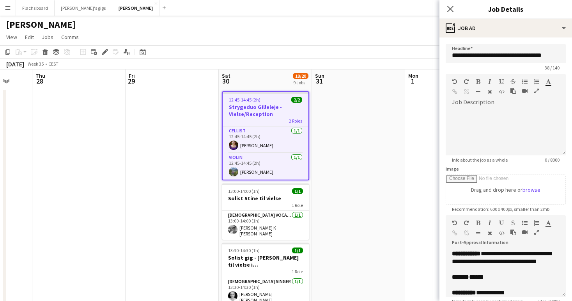
scroll to position [373, 0]
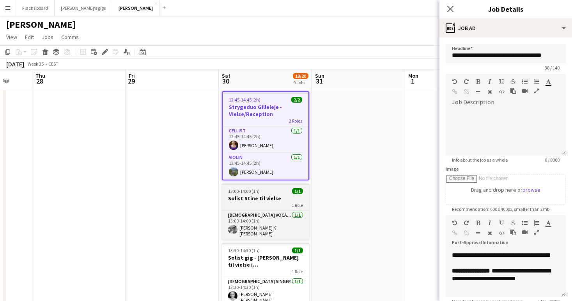
click at [250, 209] on app-job-card "13:00-14:00 (1h) 1/1 Solist Stine til vielse 1 Role Female Vocal + guitar 1/1 1…" at bounding box center [265, 211] width 87 height 56
type input "**********"
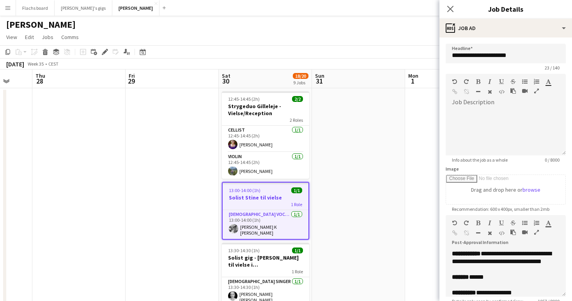
scroll to position [310, 0]
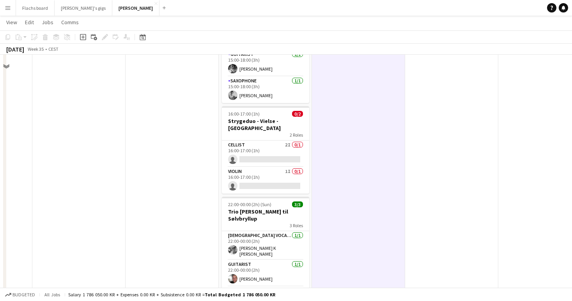
scroll to position [460, 0]
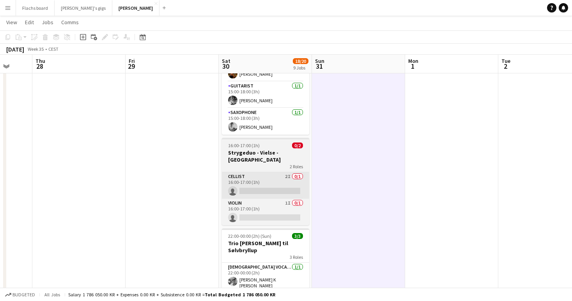
click at [244, 172] on app-card-role "Cellist 2I 0/1 16:00-17:00 (1h) single-neutral-actions" at bounding box center [265, 185] width 87 height 27
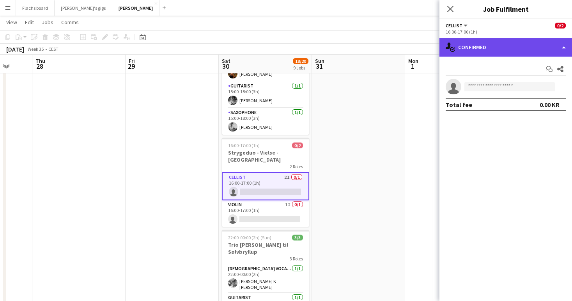
click at [506, 52] on div "single-neutral-actions-check-2 Confirmed" at bounding box center [506, 47] width 133 height 19
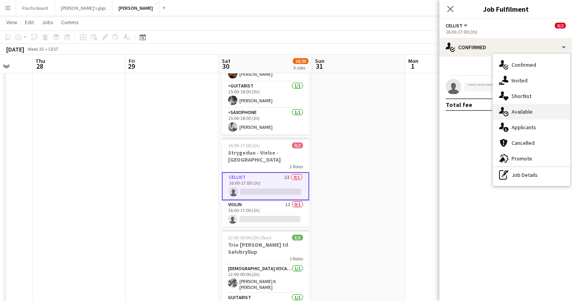
click at [518, 112] on div "single-neutral-actions-upload Available" at bounding box center [531, 112] width 77 height 16
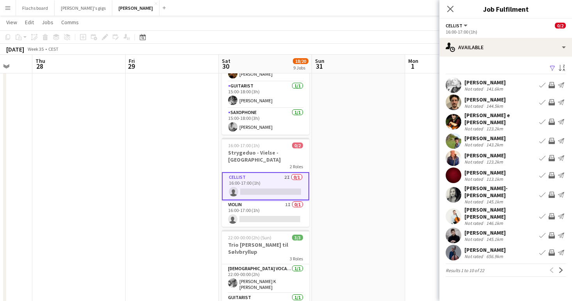
click at [552, 102] on app-icon "Invite crew" at bounding box center [552, 102] width 6 height 6
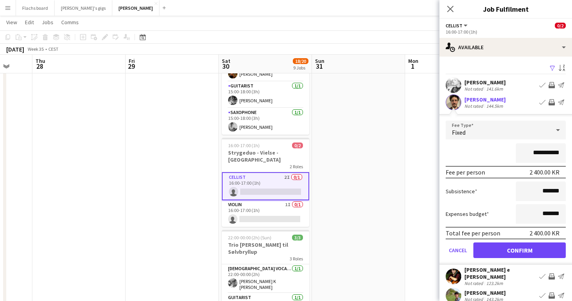
click at [525, 259] on form "**********" at bounding box center [506, 193] width 133 height 144
click at [521, 250] on button "Confirm" at bounding box center [519, 250] width 92 height 16
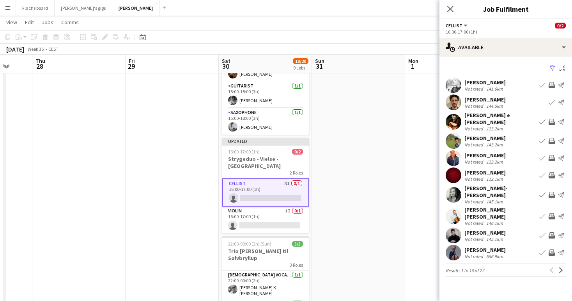
click at [552, 123] on app-icon "Invite crew" at bounding box center [552, 122] width 6 height 6
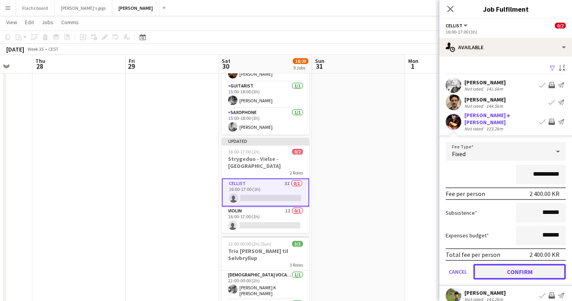
click at [519, 264] on button "Confirm" at bounding box center [519, 272] width 92 height 16
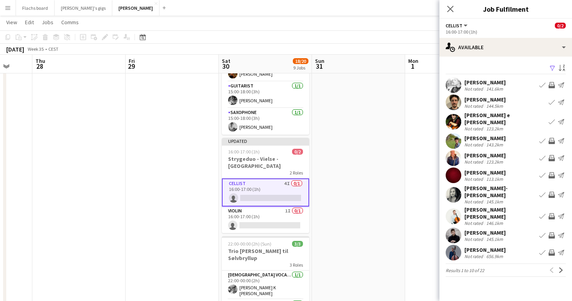
click at [553, 138] on app-icon "Invite crew" at bounding box center [552, 141] width 6 height 6
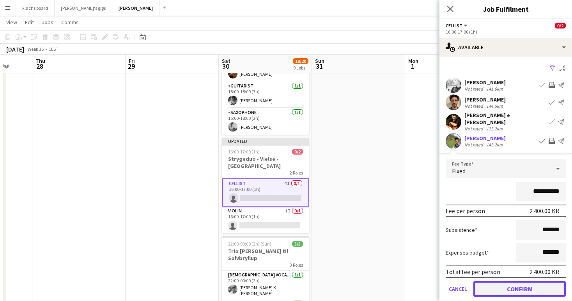
click at [519, 282] on button "Confirm" at bounding box center [519, 289] width 92 height 16
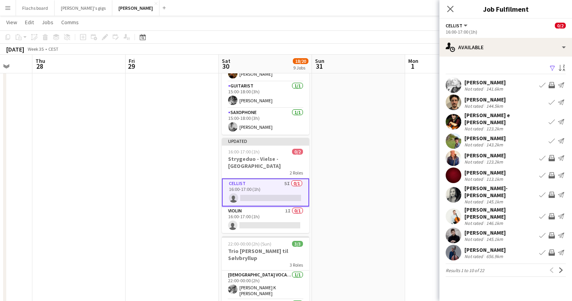
click at [551, 157] on app-icon "Invite crew" at bounding box center [552, 158] width 6 height 6
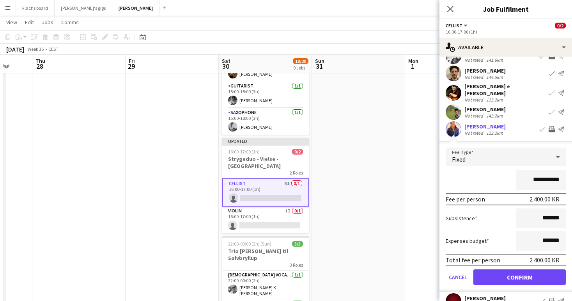
scroll to position [29, 0]
click at [516, 271] on button "Confirm" at bounding box center [519, 277] width 92 height 16
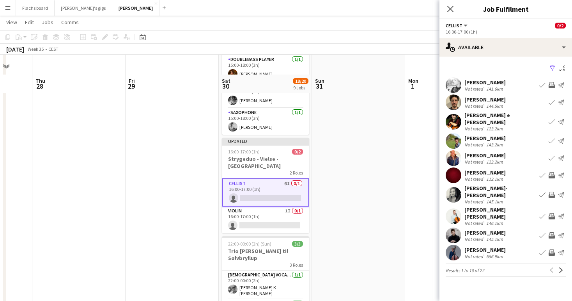
scroll to position [485, 0]
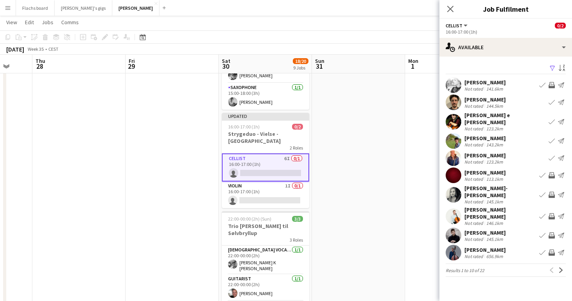
click at [549, 193] on app-icon "Invite crew" at bounding box center [552, 194] width 6 height 6
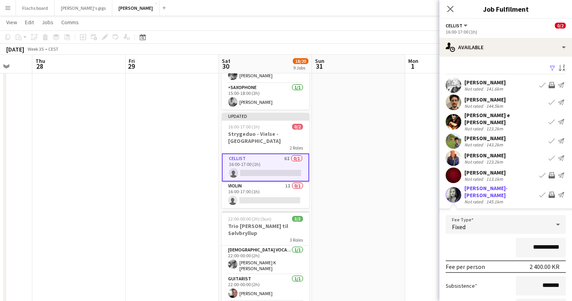
scroll to position [113, 0]
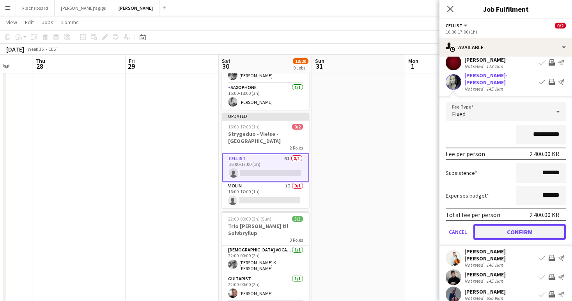
click at [505, 234] on button "Confirm" at bounding box center [519, 232] width 92 height 16
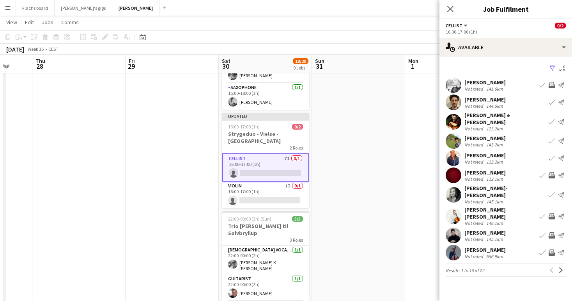
click at [552, 213] on app-icon "Invite crew" at bounding box center [552, 216] width 6 height 6
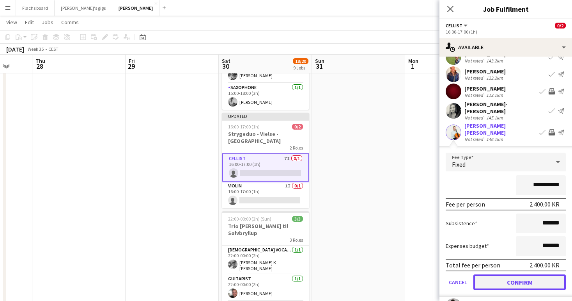
click at [523, 274] on button "Confirm" at bounding box center [519, 282] width 92 height 16
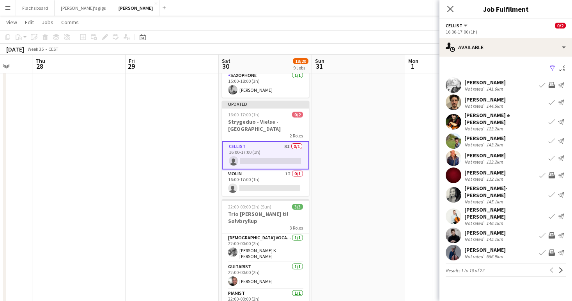
click at [549, 232] on app-icon "Invite crew" at bounding box center [552, 235] width 6 height 6
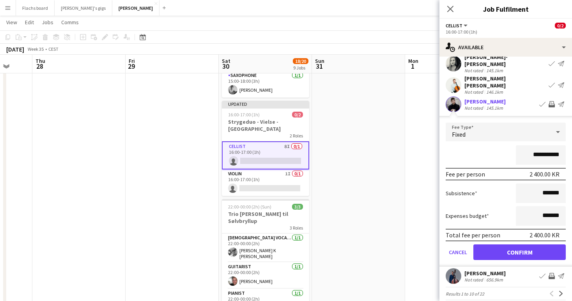
click at [523, 235] on form "**********" at bounding box center [506, 194] width 133 height 144
click at [524, 244] on button "Confirm" at bounding box center [519, 252] width 92 height 16
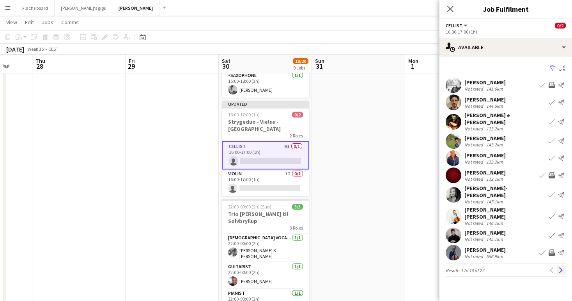
click at [559, 267] on app-icon "Next" at bounding box center [560, 269] width 5 height 5
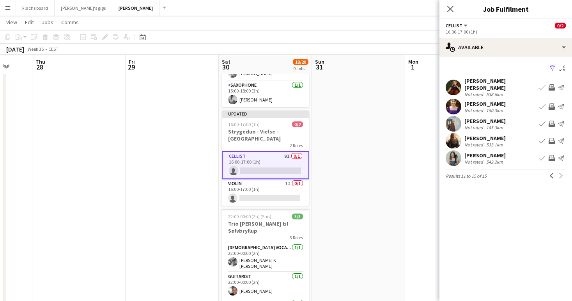
scroll to position [486, 0]
click at [551, 121] on app-icon "Invite crew" at bounding box center [552, 124] width 6 height 6
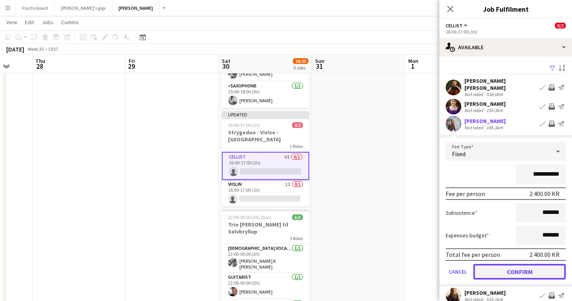
click at [512, 268] on button "Confirm" at bounding box center [519, 272] width 92 height 16
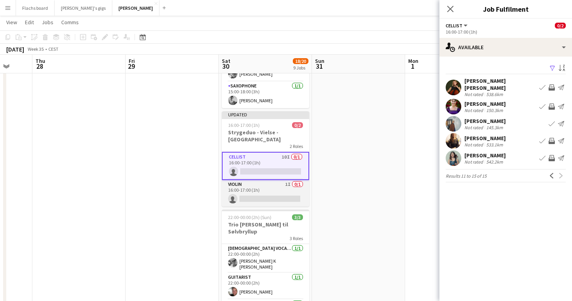
click at [261, 180] on app-card-role "Violin 1I 0/1 16:00-17:00 (1h) single-neutral-actions" at bounding box center [265, 193] width 87 height 27
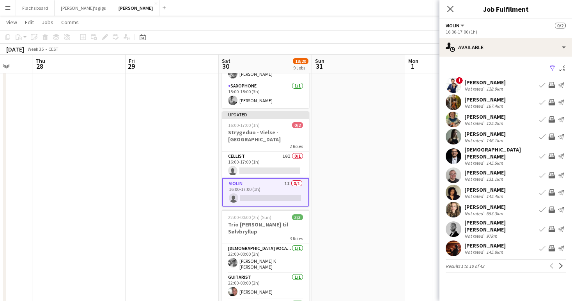
click at [554, 226] on app-icon "Invite crew" at bounding box center [552, 229] width 6 height 6
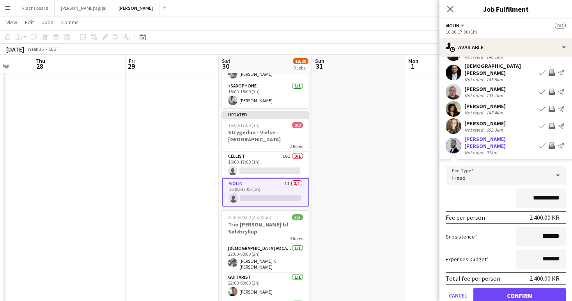
scroll to position [83, 0]
click at [519, 291] on button "Confirm" at bounding box center [519, 296] width 92 height 16
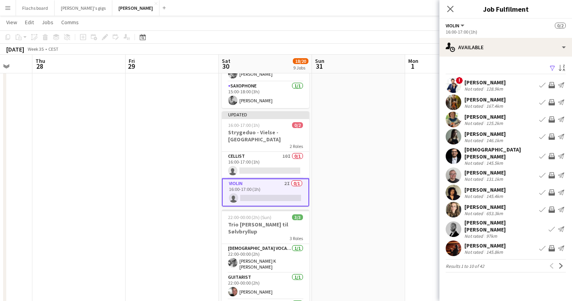
click at [551, 172] on app-icon "Invite crew" at bounding box center [552, 175] width 6 height 6
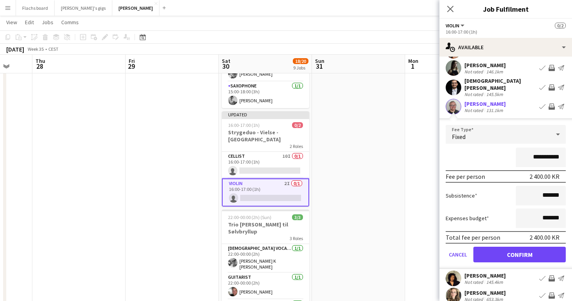
scroll to position [72, 0]
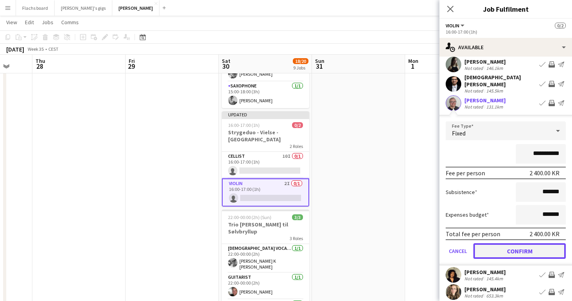
click at [522, 244] on button "Confirm" at bounding box center [519, 251] width 92 height 16
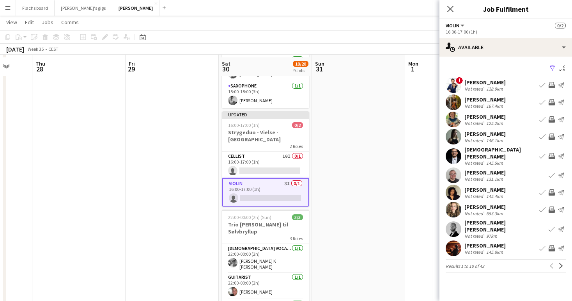
scroll to position [489, 0]
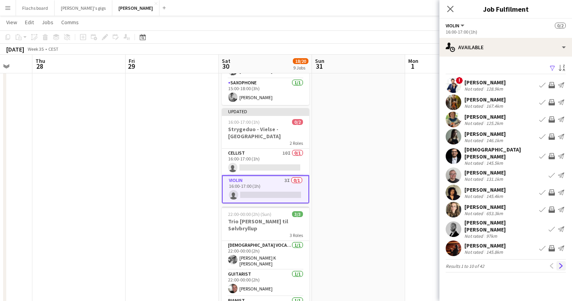
click at [562, 263] on app-icon "Next" at bounding box center [560, 265] width 5 height 5
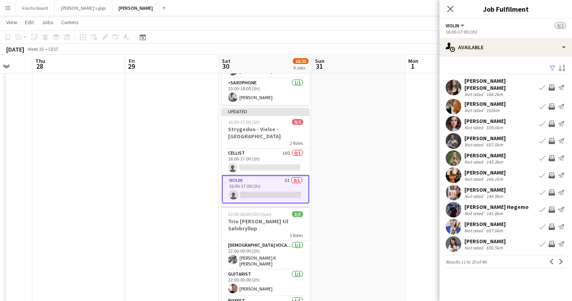
click at [551, 189] on app-icon "Invite crew" at bounding box center [552, 192] width 6 height 6
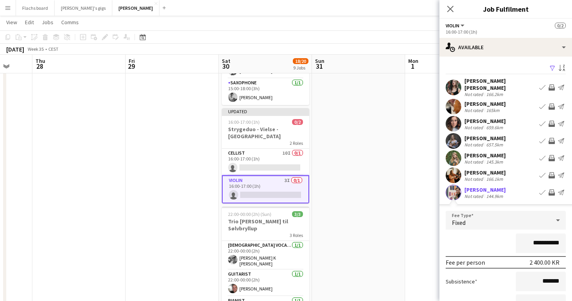
scroll to position [114, 0]
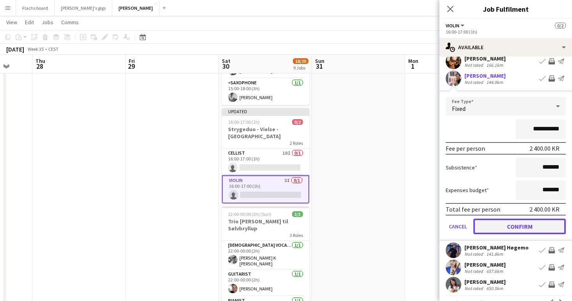
click at [517, 220] on button "Confirm" at bounding box center [519, 226] width 92 height 16
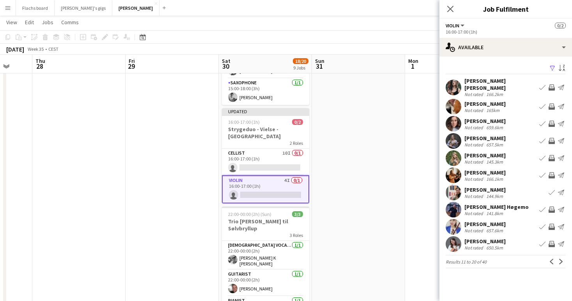
scroll to position [0, 0]
click at [560, 259] on app-icon "Next" at bounding box center [560, 261] width 5 height 5
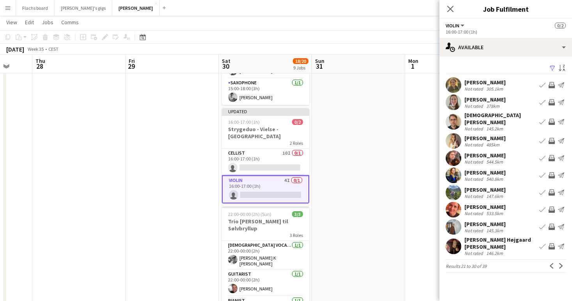
click at [554, 243] on app-icon "Invite crew" at bounding box center [552, 246] width 6 height 6
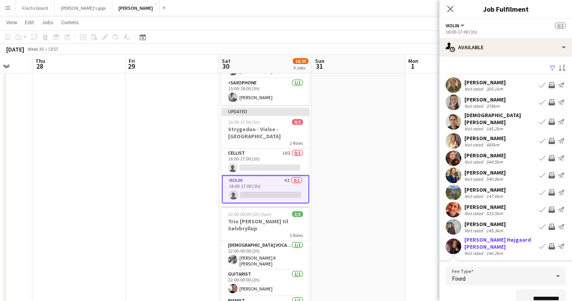
scroll to position [127, 0]
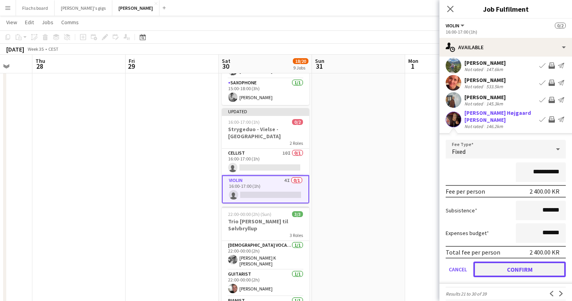
click at [533, 261] on button "Confirm" at bounding box center [519, 269] width 92 height 16
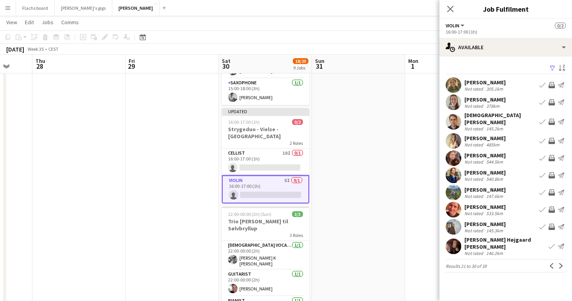
scroll to position [0, 0]
click at [559, 263] on app-icon "Next" at bounding box center [560, 265] width 5 height 5
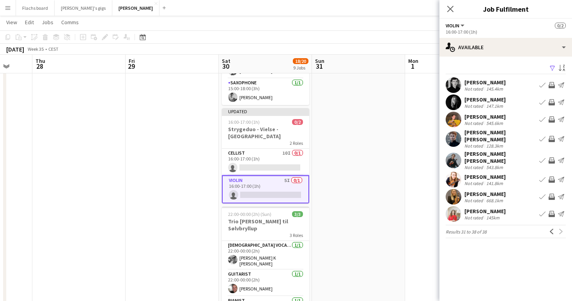
click at [553, 136] on app-icon "Invite crew" at bounding box center [552, 139] width 6 height 6
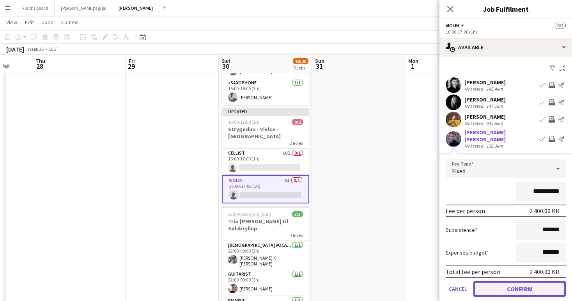
click at [519, 281] on button "Confirm" at bounding box center [519, 289] width 92 height 16
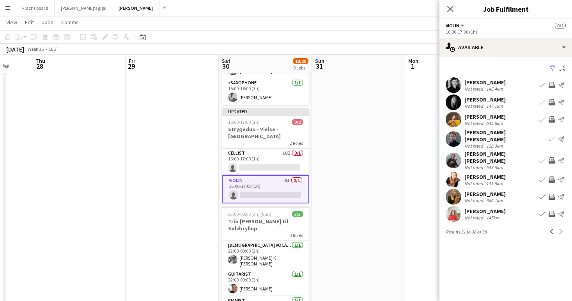
click at [483, 207] on div "Khalida De Ridder" at bounding box center [484, 210] width 41 height 7
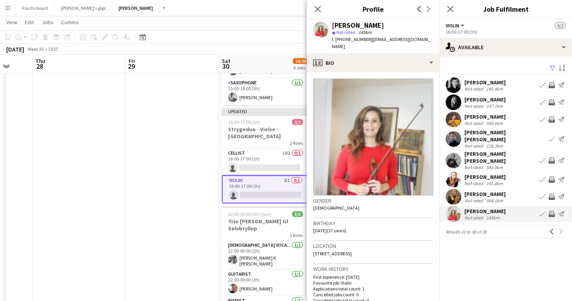
click at [483, 207] on div "Khalida De Ridder" at bounding box center [484, 210] width 41 height 7
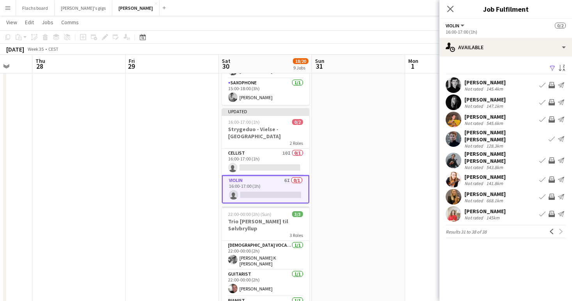
click at [551, 176] on app-icon "Invite crew" at bounding box center [552, 179] width 6 height 6
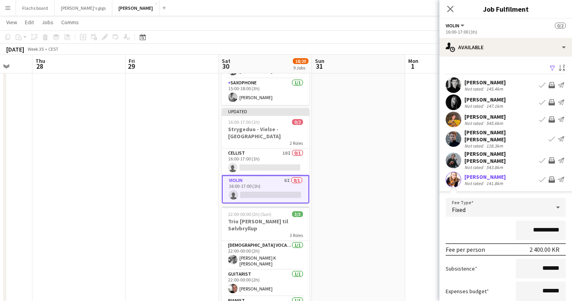
scroll to position [92, 0]
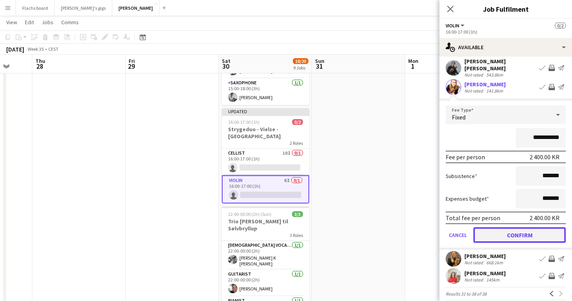
click at [528, 227] on button "Confirm" at bounding box center [519, 235] width 92 height 16
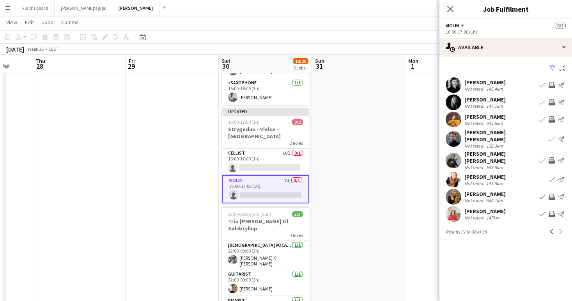
scroll to position [0, 0]
click at [550, 211] on app-icon "Invite crew" at bounding box center [552, 214] width 6 height 6
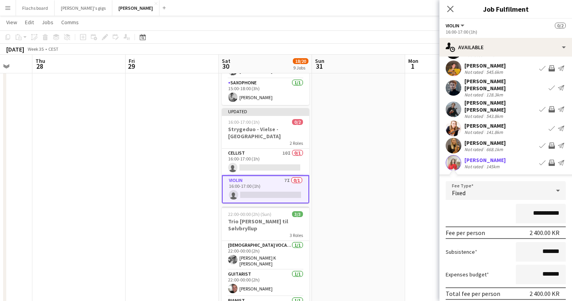
scroll to position [92, 0]
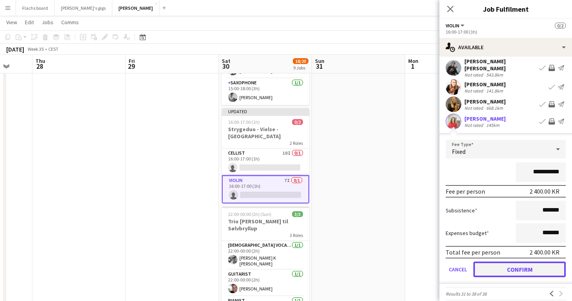
click at [528, 261] on button "Confirm" at bounding box center [519, 269] width 92 height 16
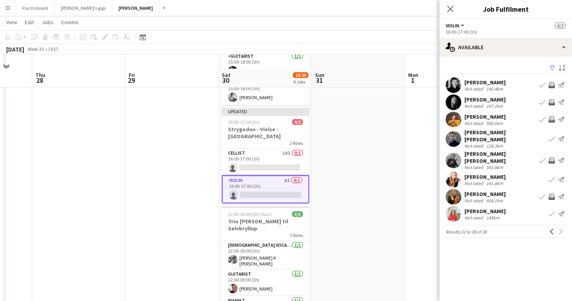
scroll to position [663, 0]
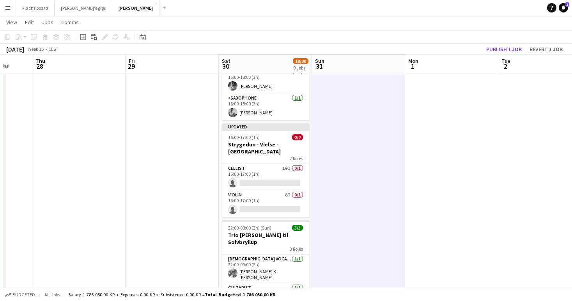
scroll to position [469, 0]
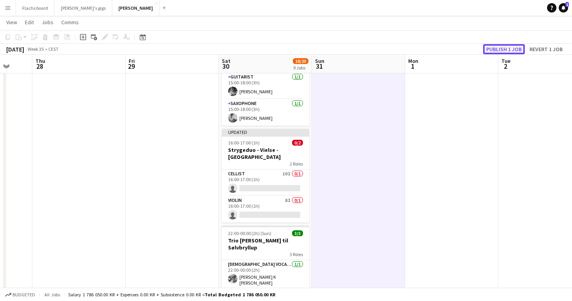
click at [494, 52] on button "Publish 1 job" at bounding box center [504, 49] width 42 height 10
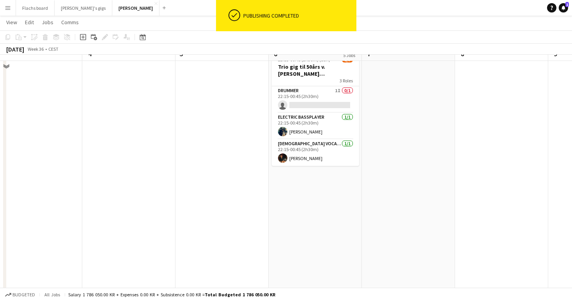
scroll to position [330, 0]
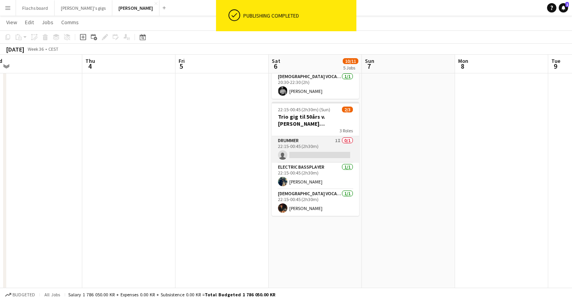
click at [293, 142] on app-card-role "Drummer 1I 0/1 22:15-00:45 (2h30m) single-neutral-actions" at bounding box center [315, 149] width 87 height 27
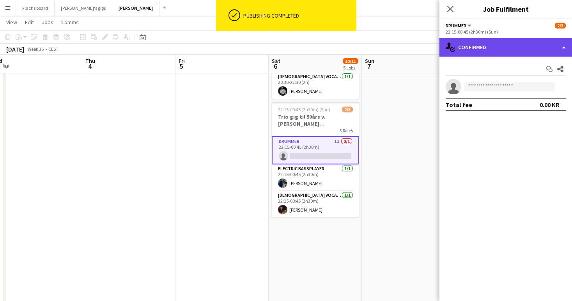
click at [516, 51] on div "single-neutral-actions-check-2 Confirmed" at bounding box center [506, 47] width 133 height 19
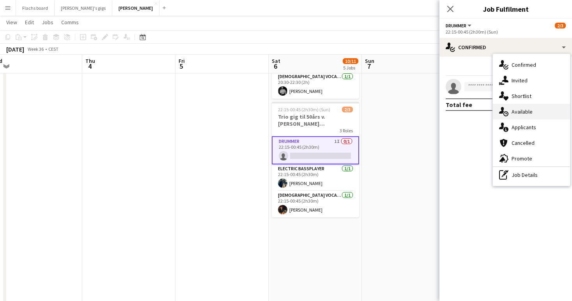
click at [530, 116] on div "single-neutral-actions-upload Available" at bounding box center [531, 112] width 77 height 16
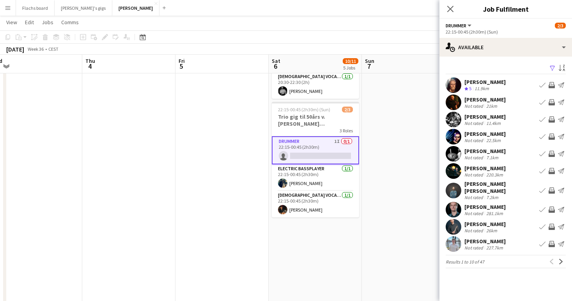
click at [551, 85] on app-icon "Invite crew" at bounding box center [552, 85] width 6 height 6
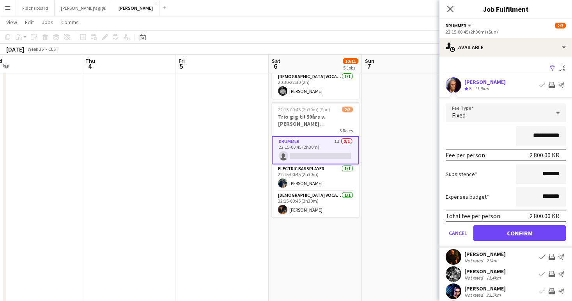
click at [417, 199] on app-date-cell at bounding box center [408, 189] width 93 height 863
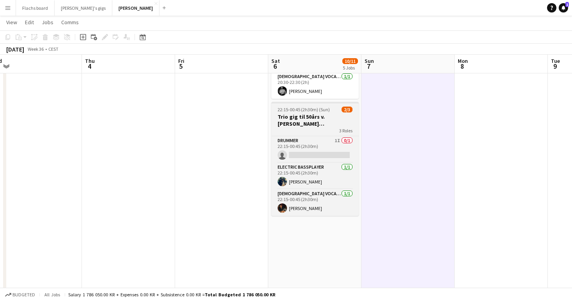
click at [289, 115] on h3 "Trio gig til 50års v. Chris (Mangler sidste bekræftelse)" at bounding box center [314, 120] width 87 height 14
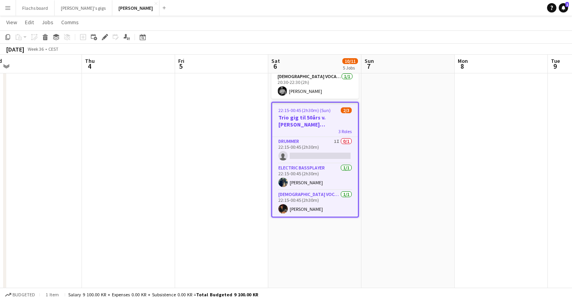
click at [284, 133] on div "3 Roles" at bounding box center [315, 131] width 86 height 6
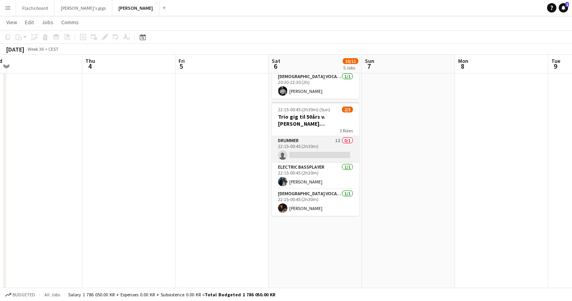
click at [289, 147] on app-card-role "Drummer 1I 0/1 22:15-00:45 (2h30m) single-neutral-actions" at bounding box center [315, 149] width 87 height 27
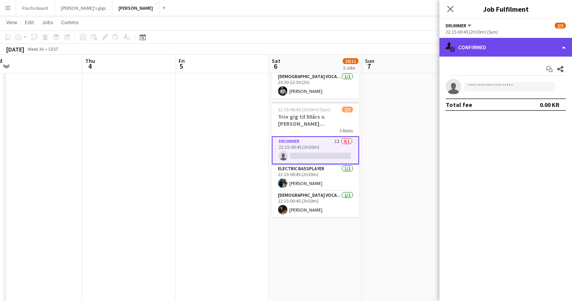
click at [518, 46] on div "single-neutral-actions-check-2 Confirmed" at bounding box center [506, 47] width 133 height 19
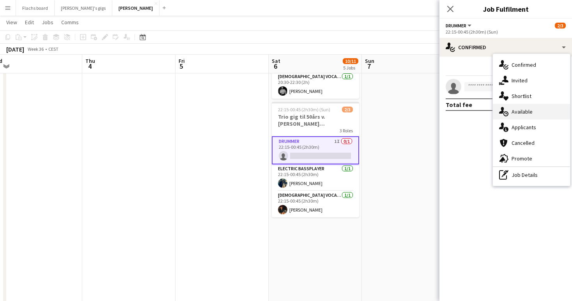
click at [536, 108] on div "single-neutral-actions-upload Available" at bounding box center [531, 112] width 77 height 16
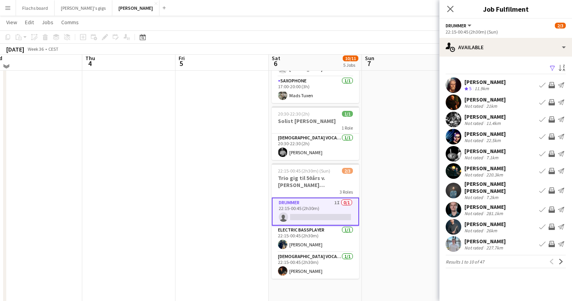
scroll to position [250, 0]
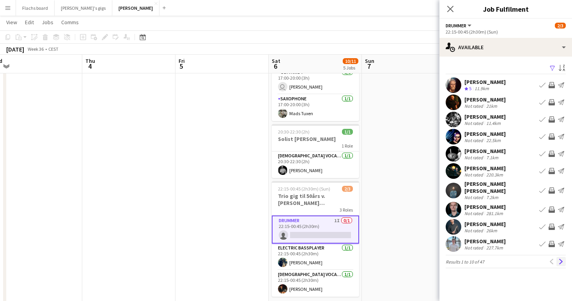
click at [560, 259] on app-icon "Next" at bounding box center [560, 261] width 5 height 5
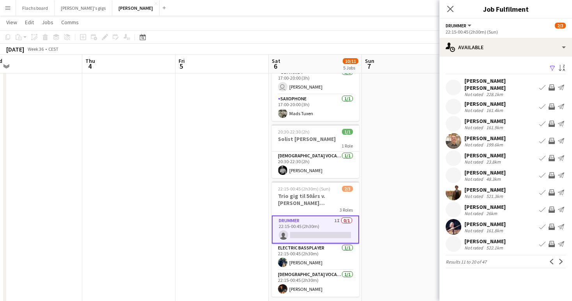
click at [481, 169] on div "Natanael Salomonsson" at bounding box center [484, 172] width 41 height 7
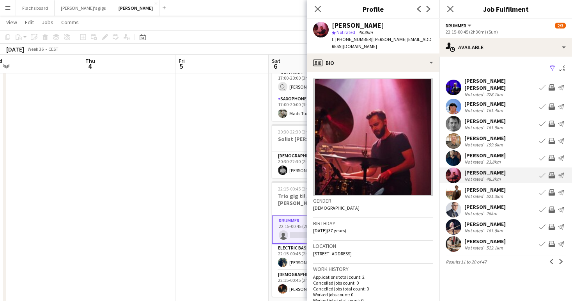
click at [481, 169] on div "Natanael Salomonsson" at bounding box center [484, 172] width 41 height 7
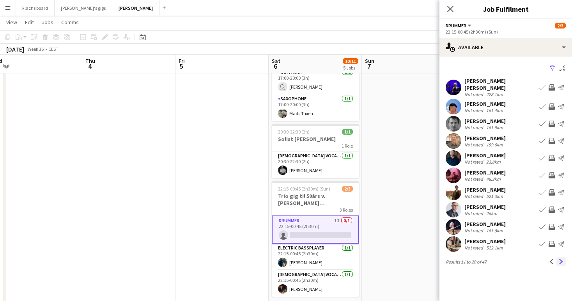
click at [559, 259] on app-icon "Next" at bounding box center [560, 261] width 5 height 5
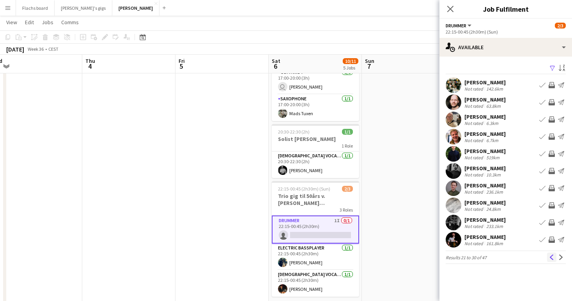
click at [554, 253] on button "Previous" at bounding box center [551, 256] width 9 height 9
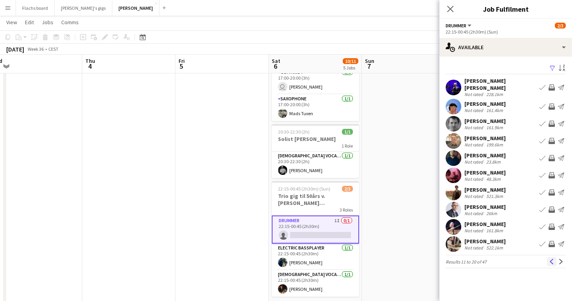
click at [553, 259] on app-icon "Previous" at bounding box center [551, 261] width 5 height 5
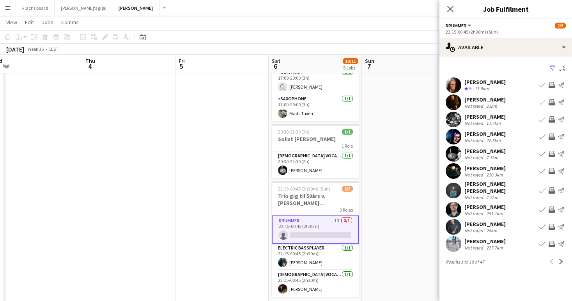
click at [549, 85] on app-icon "Invite crew" at bounding box center [552, 85] width 6 height 6
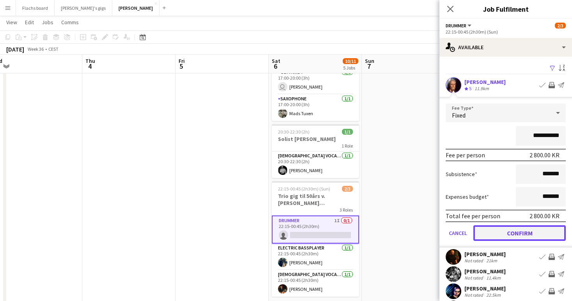
click at [505, 237] on button "Confirm" at bounding box center [519, 233] width 92 height 16
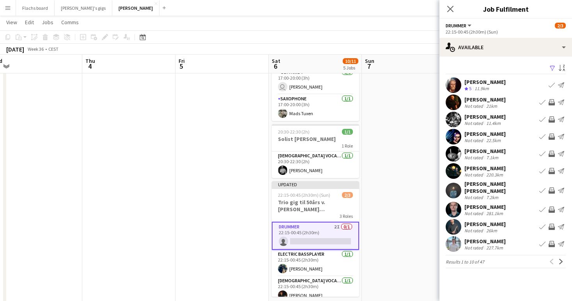
click at [368, 191] on app-date-cell at bounding box center [408, 268] width 93 height 863
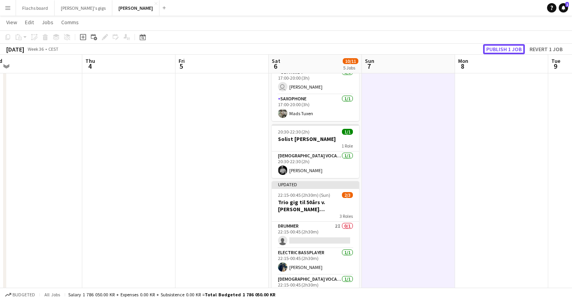
click at [496, 48] on button "Publish 1 job" at bounding box center [504, 49] width 42 height 10
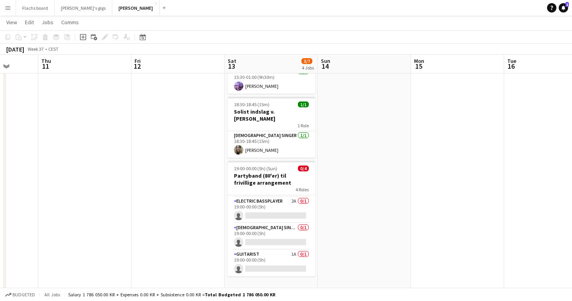
scroll to position [0, 335]
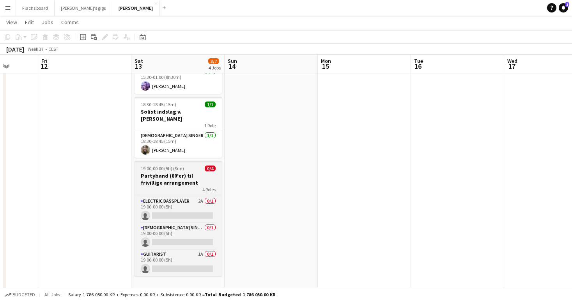
click at [182, 172] on h3 "Partyband (80'er) til frivillige arrangement" at bounding box center [178, 179] width 87 height 14
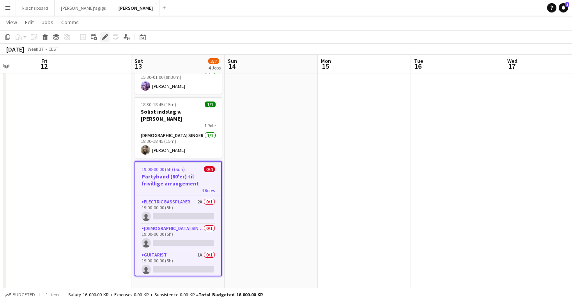
click at [106, 37] on icon "Edit" at bounding box center [105, 37] width 6 height 6
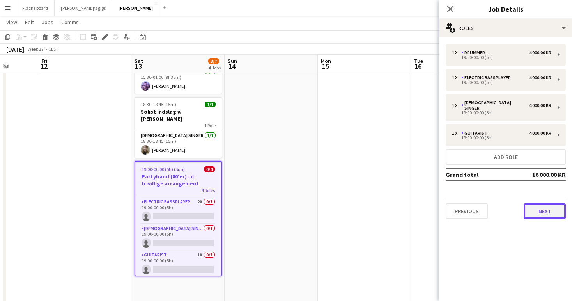
click at [559, 204] on button "Next" at bounding box center [545, 211] width 42 height 16
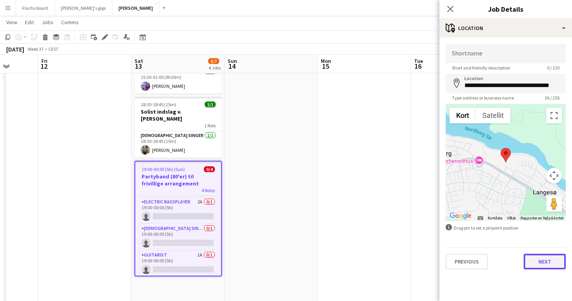
click at [553, 267] on button "Next" at bounding box center [545, 261] width 42 height 16
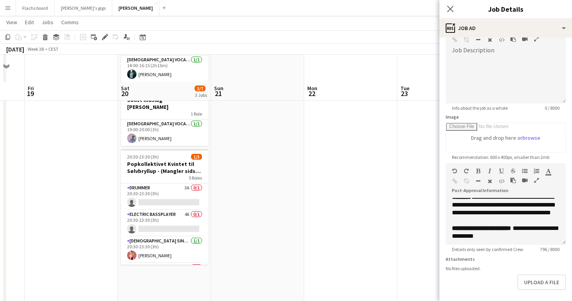
scroll to position [109, 0]
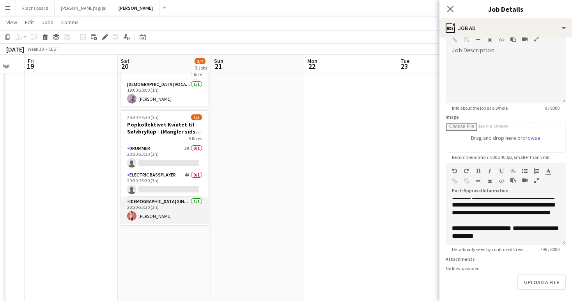
click at [152, 207] on app-card-role "Female Singer 1/1 20:30-23:30 (3h) Ida Astrid Langkilde" at bounding box center [164, 210] width 87 height 27
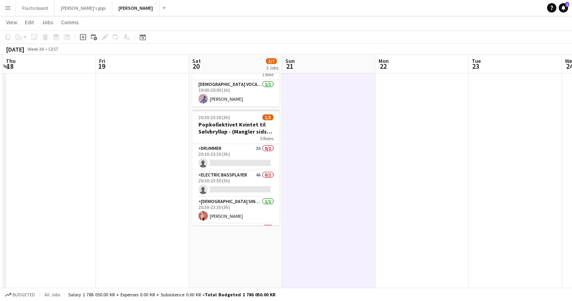
scroll to position [0, 183]
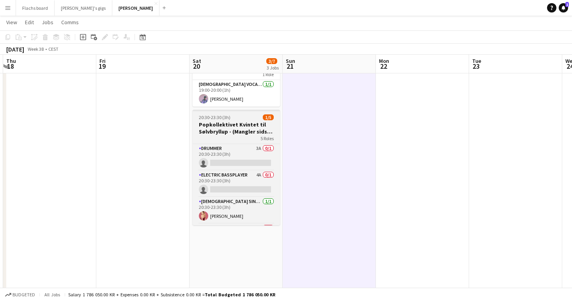
click at [212, 124] on h3 "Popkollektivet Kvintet til Sølvbryllup - (Mangler sidste bekræftelse)" at bounding box center [236, 128] width 87 height 14
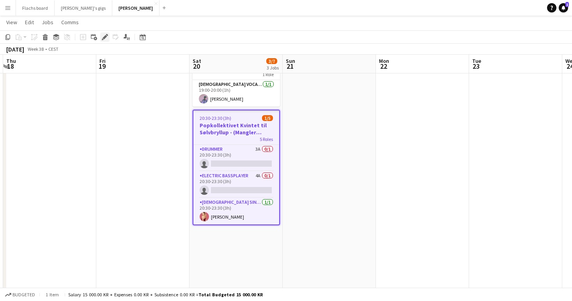
click at [105, 35] on icon "Edit" at bounding box center [105, 37] width 6 height 6
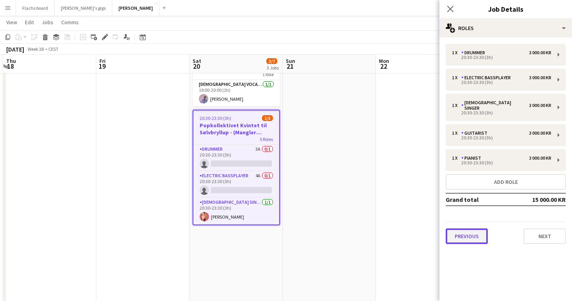
click at [473, 228] on button "Previous" at bounding box center [467, 236] width 42 height 16
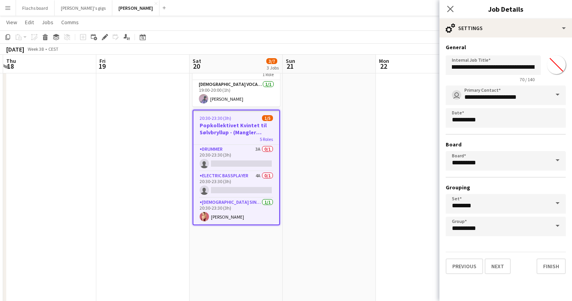
scroll to position [0, 91]
drag, startPoint x: 457, startPoint y: 68, endPoint x: 572, endPoint y: 68, distance: 115.0
click at [572, 68] on form "**********" at bounding box center [506, 159] width 133 height 230
type input "**********"
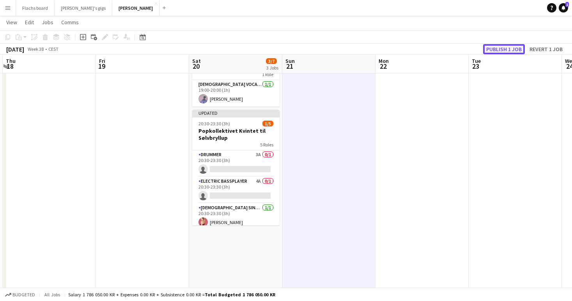
click at [499, 49] on button "Publish 1 job" at bounding box center [504, 49] width 42 height 10
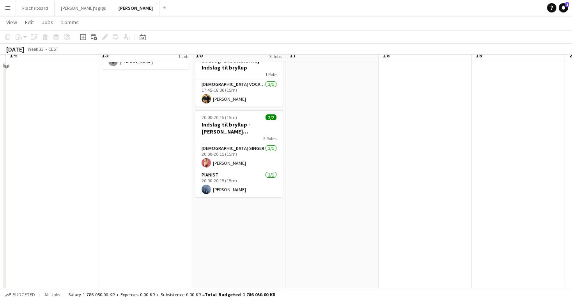
scroll to position [0, 0]
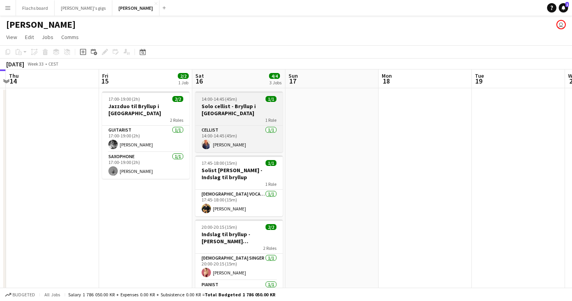
click at [220, 105] on h3 "Solo cellist - Bryllup i Klarup Kirke" at bounding box center [238, 110] width 87 height 14
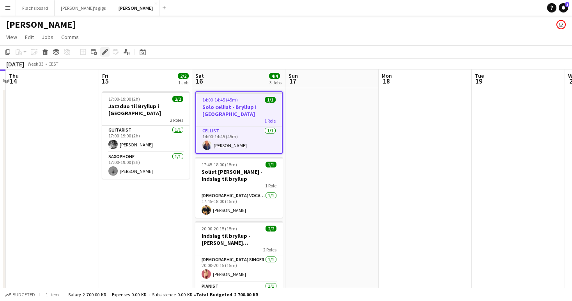
click at [102, 53] on icon at bounding box center [103, 54] width 2 height 2
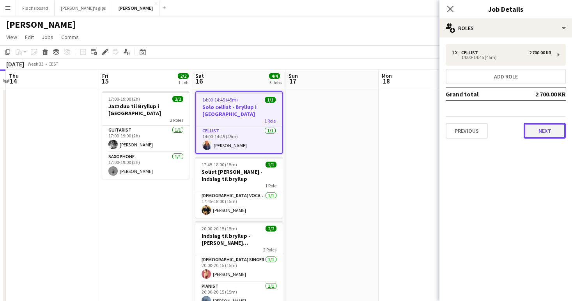
click at [554, 131] on button "Next" at bounding box center [545, 131] width 42 height 16
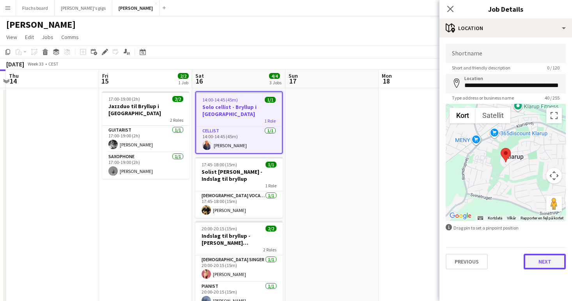
click at [541, 262] on button "Next" at bounding box center [545, 261] width 42 height 16
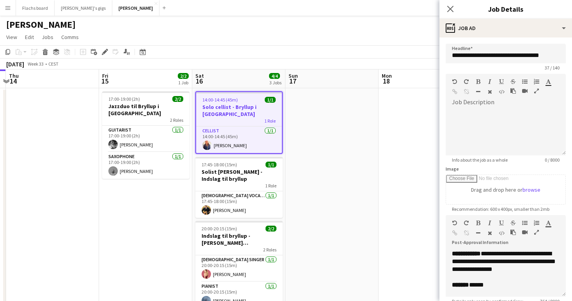
scroll to position [256, 0]
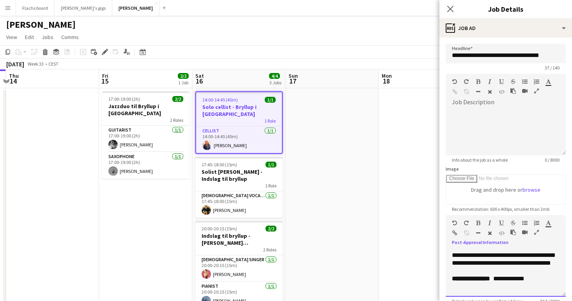
drag, startPoint x: 504, startPoint y: 278, endPoint x: 572, endPoint y: 291, distance: 69.0
click at [572, 291] on form "**********" at bounding box center [506, 212] width 133 height 336
click at [492, 281] on span "**********" at bounding box center [522, 278] width 61 height 6
click at [492, 277] on span "**********" at bounding box center [472, 278] width 40 height 6
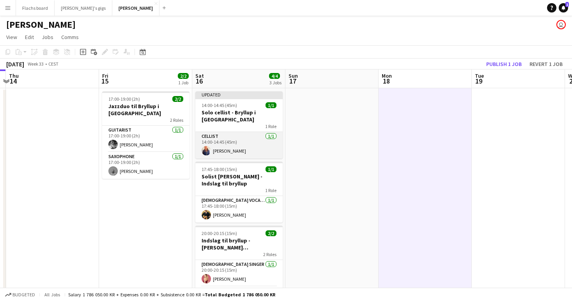
click at [237, 149] on app-card-role "Cellist 1/1 14:00-14:45 (45m) Christine Elkjær" at bounding box center [238, 145] width 87 height 27
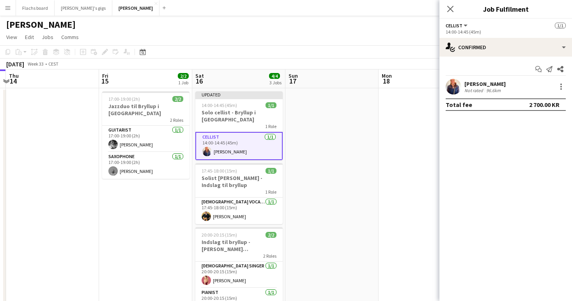
click at [472, 91] on div "Not rated" at bounding box center [474, 90] width 20 height 6
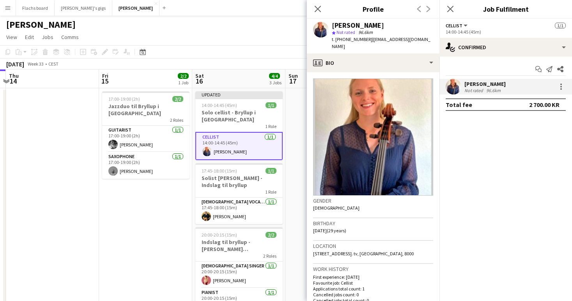
drag, startPoint x: 337, startPoint y: 38, endPoint x: 360, endPoint y: 38, distance: 23.8
click at [360, 38] on span "t. +4541261881" at bounding box center [352, 39] width 41 height 6
copy span "+4541261881"
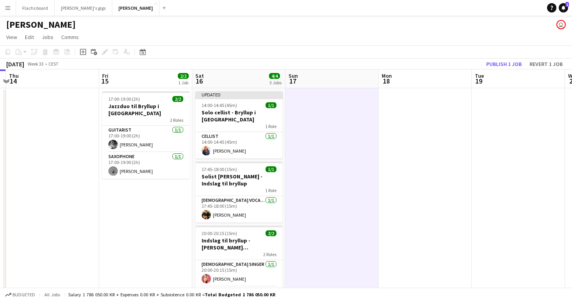
click at [500, 69] on div "August 2025 Week 33 • CEST Publish 1 job Revert 1 job" at bounding box center [286, 63] width 572 height 11
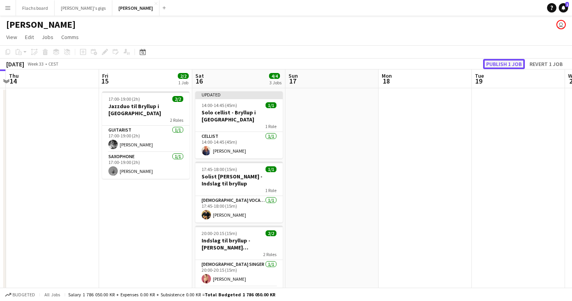
click at [492, 60] on button "Publish 1 job" at bounding box center [504, 64] width 42 height 10
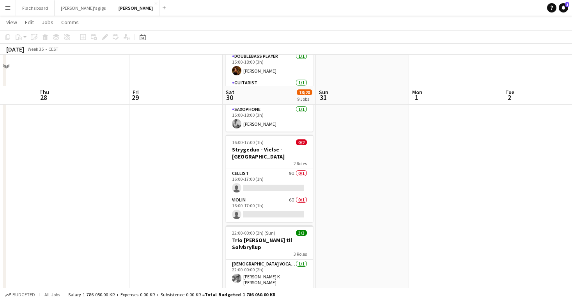
scroll to position [439, 0]
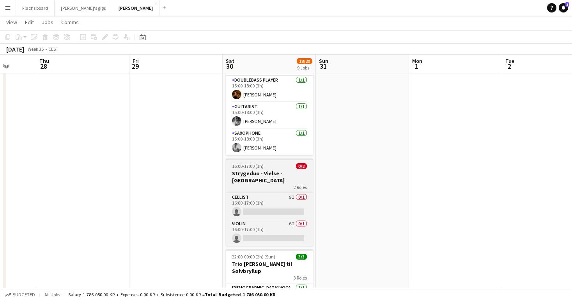
click at [251, 163] on span "16:00-17:00 (1h)" at bounding box center [248, 166] width 32 height 6
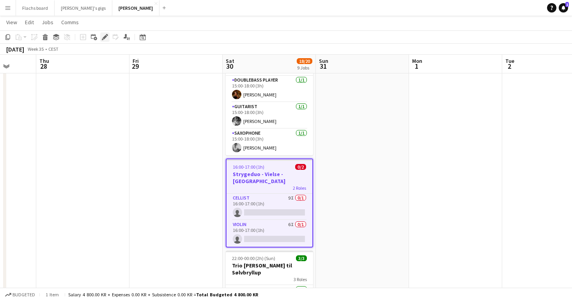
click at [105, 39] on icon "Edit" at bounding box center [105, 37] width 6 height 6
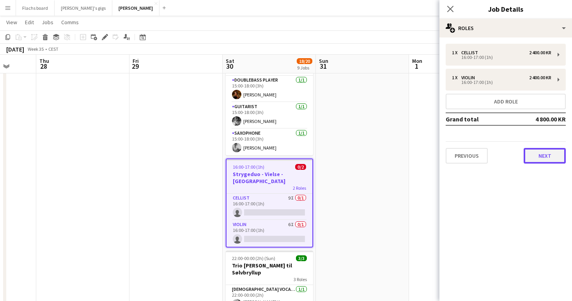
click at [553, 152] on button "Next" at bounding box center [545, 156] width 42 height 16
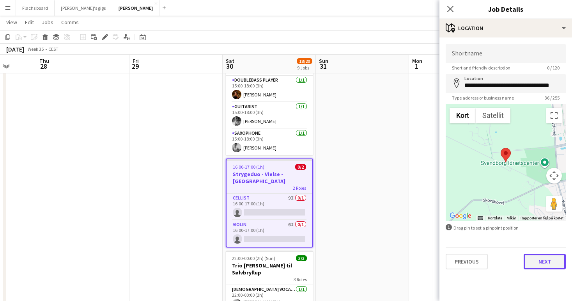
click at [535, 261] on button "Next" at bounding box center [545, 261] width 42 height 16
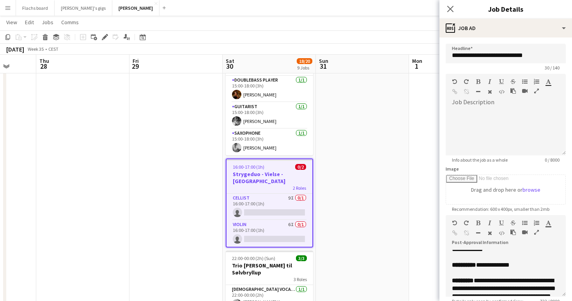
scroll to position [183, 0]
click at [346, 248] on app-date-cell at bounding box center [362, 79] width 93 height 863
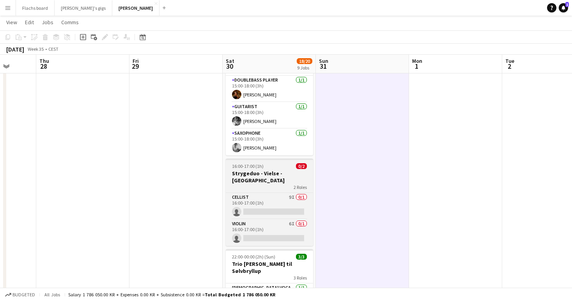
click at [254, 184] on div "2 Roles" at bounding box center [269, 187] width 87 height 6
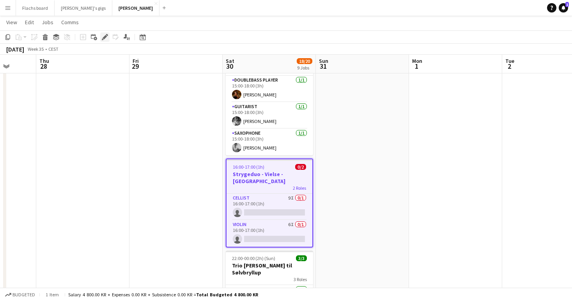
click at [102, 39] on icon at bounding box center [103, 39] width 2 height 2
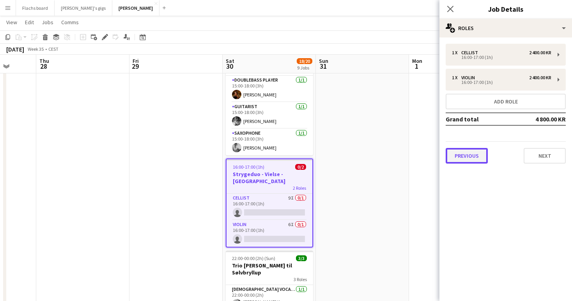
click at [461, 153] on button "Previous" at bounding box center [467, 156] width 42 height 16
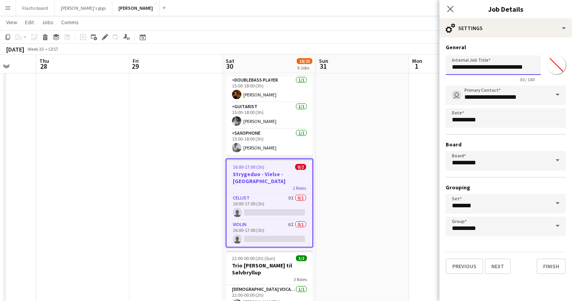
click at [498, 67] on input "**********" at bounding box center [493, 64] width 95 height 19
type input "**********"
click at [356, 141] on app-date-cell at bounding box center [362, 79] width 93 height 863
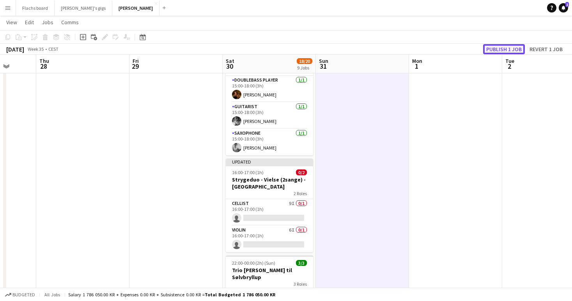
click at [515, 46] on button "Publish 1 job" at bounding box center [504, 49] width 42 height 10
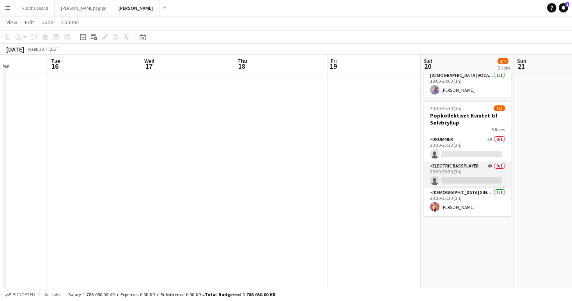
scroll to position [51, 0]
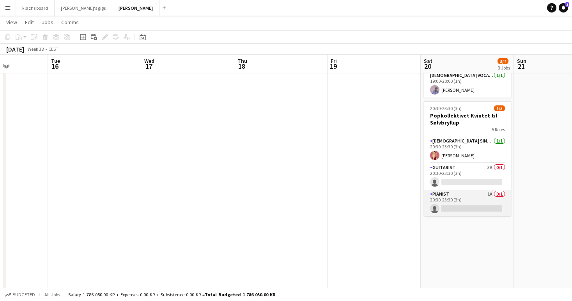
click at [457, 206] on app-card-role "Pianist 1A 0/1 20:30-23:30 (3h) single-neutral-actions" at bounding box center [467, 203] width 87 height 27
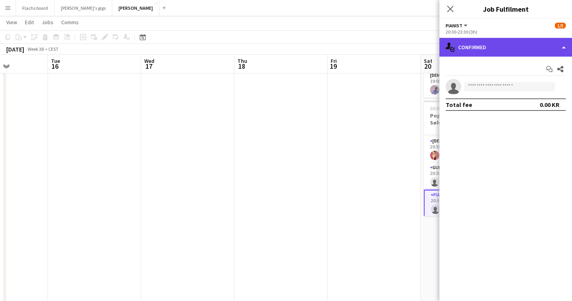
click at [472, 55] on div "single-neutral-actions-check-2 Confirmed" at bounding box center [506, 47] width 133 height 19
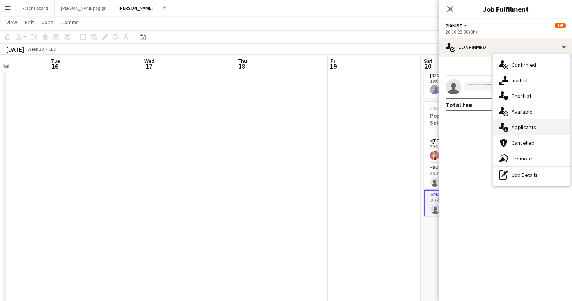
click at [520, 126] on div "single-neutral-actions-information Applicants" at bounding box center [531, 127] width 77 height 16
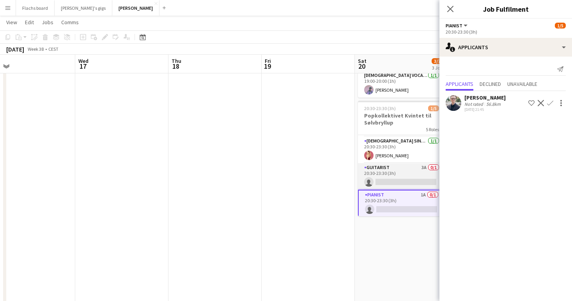
scroll to position [0, 207]
click at [390, 163] on app-card-role "Guitarist 3A 0/1 20:30-23:30 (3h) single-neutral-actions" at bounding box center [398, 176] width 87 height 27
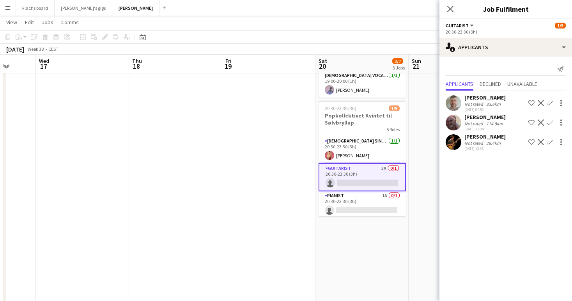
scroll to position [27, 0]
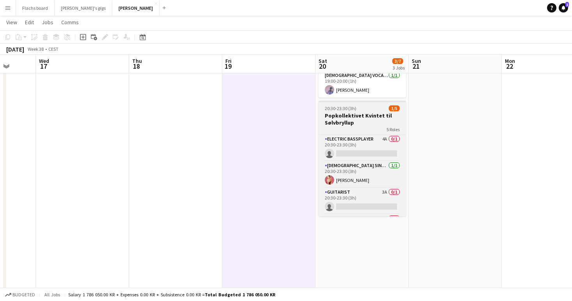
click at [350, 112] on h3 "Popkollektivet Kvintet til Sølvbryllup" at bounding box center [362, 119] width 87 height 14
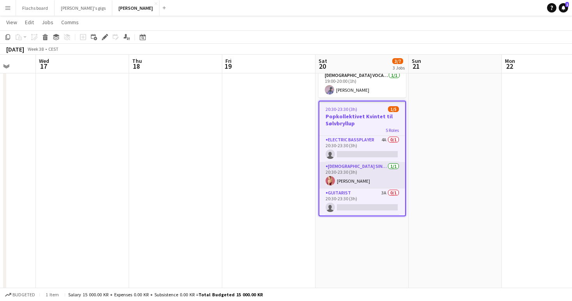
scroll to position [0, 0]
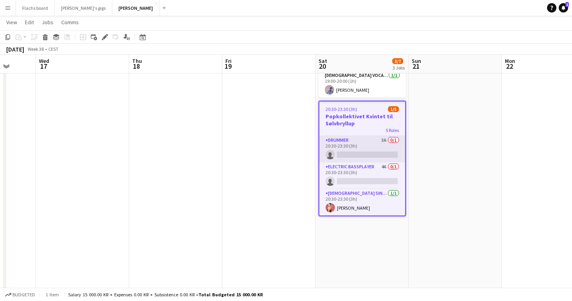
click at [347, 140] on app-card-role "Drummer 3A 0/1 20:30-23:30 (3h) single-neutral-actions" at bounding box center [362, 149] width 86 height 27
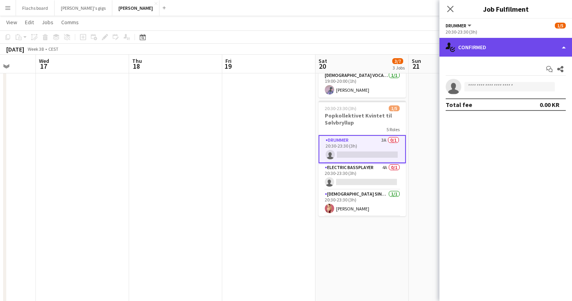
click at [491, 50] on div "single-neutral-actions-check-2 Confirmed" at bounding box center [506, 47] width 133 height 19
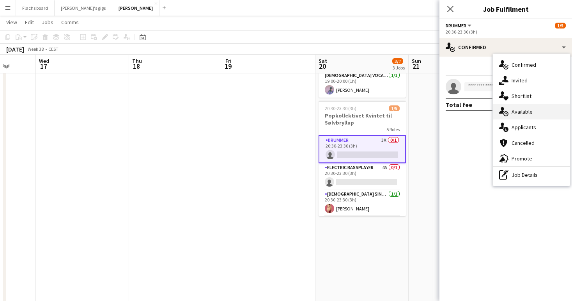
click at [521, 109] on div "single-neutral-actions-upload Available" at bounding box center [531, 112] width 77 height 16
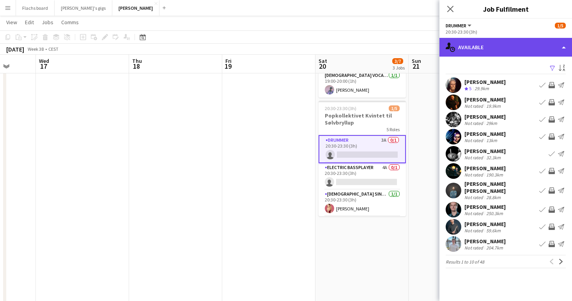
click at [489, 51] on div "single-neutral-actions-upload Available" at bounding box center [506, 47] width 133 height 19
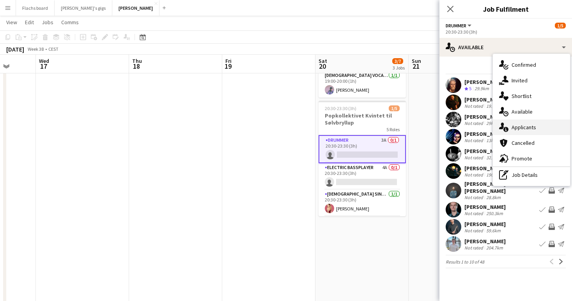
click at [514, 126] on div "single-neutral-actions-information Applicants" at bounding box center [531, 127] width 77 height 16
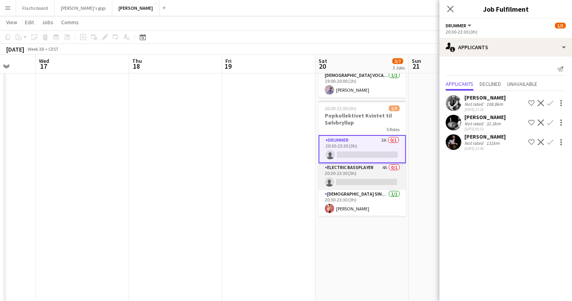
click at [384, 167] on app-card-role "Electric Bassplayer 4A 0/1 20:30-23:30 (3h) single-neutral-actions" at bounding box center [362, 176] width 87 height 27
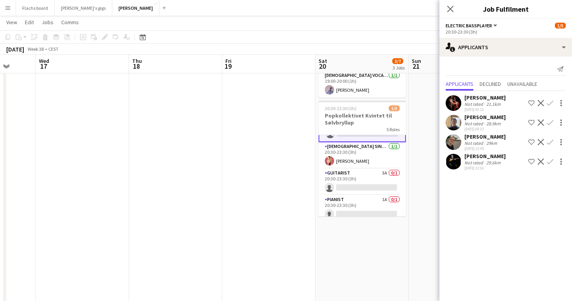
scroll to position [51, 0]
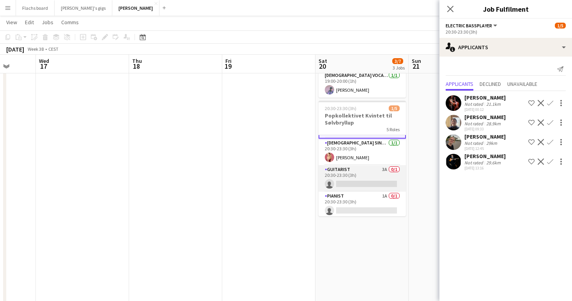
click at [362, 169] on app-card-role "Guitarist 3A 0/1 20:30-23:30 (3h) single-neutral-actions" at bounding box center [362, 178] width 87 height 27
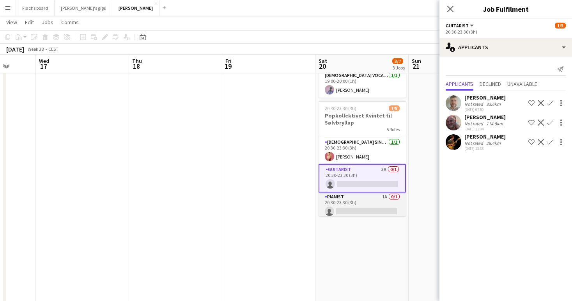
click at [357, 193] on app-card-role "Pianist 1A 0/1 20:30-23:30 (3h) single-neutral-actions" at bounding box center [362, 205] width 87 height 27
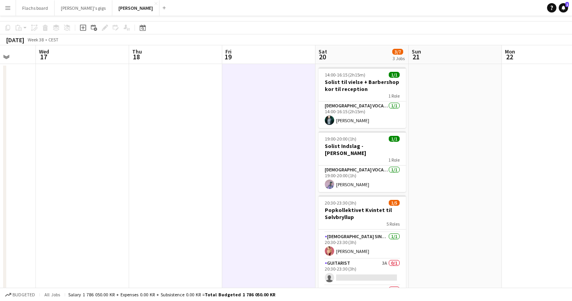
scroll to position [0, 0]
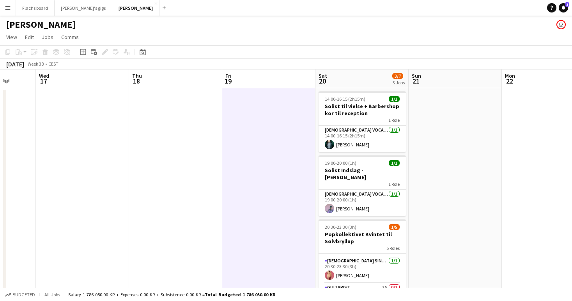
click at [8, 13] on button "Menu" at bounding box center [8, 8] width 16 height 16
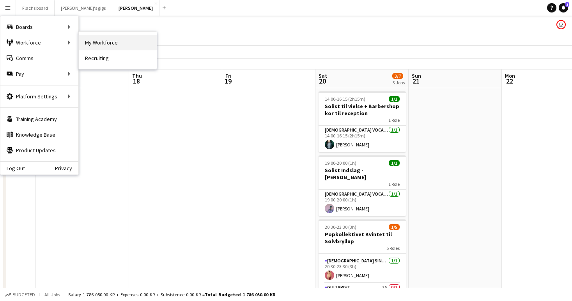
click at [93, 43] on link "My Workforce" at bounding box center [118, 43] width 78 height 16
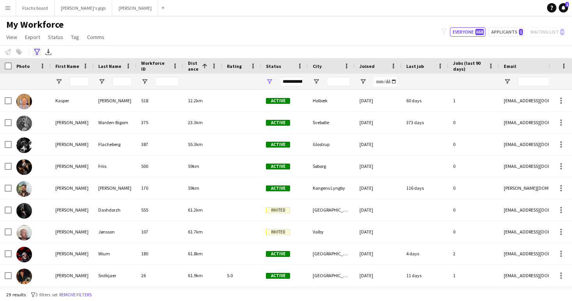
click at [36, 51] on icon at bounding box center [37, 52] width 6 height 6
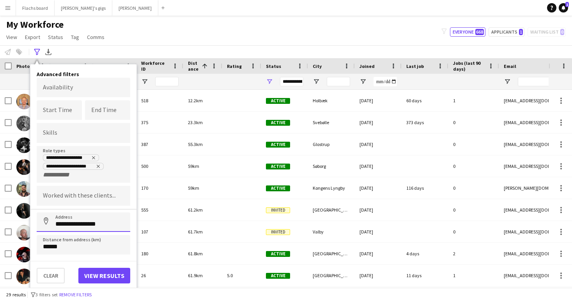
click at [67, 227] on input "**********" at bounding box center [84, 221] width 94 height 19
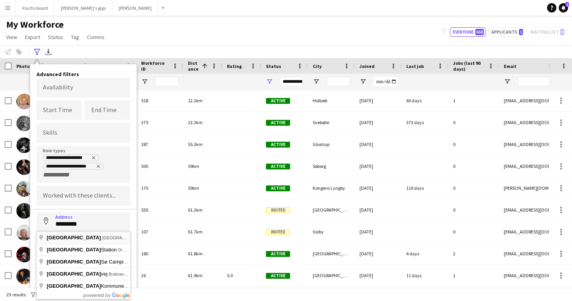
type input "**********"
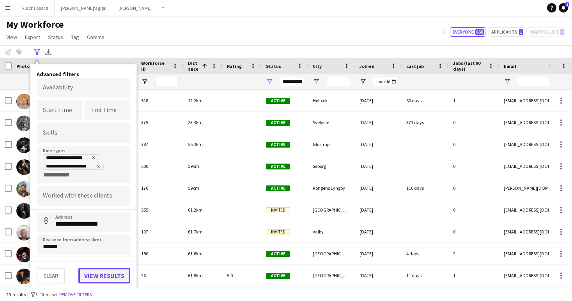
click at [101, 268] on button "View results" at bounding box center [104, 276] width 52 height 16
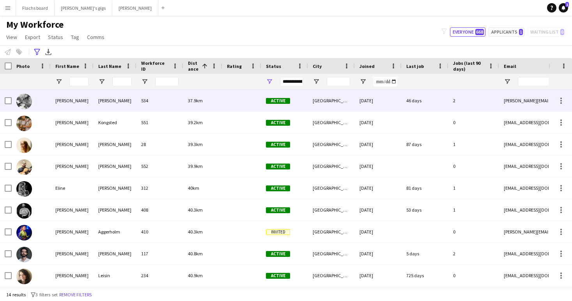
click at [129, 109] on div "[PERSON_NAME]" at bounding box center [115, 100] width 43 height 21
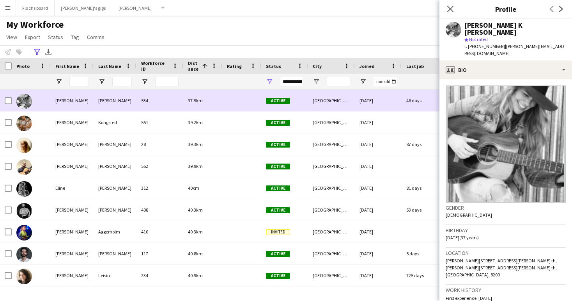
click at [129, 109] on div "[PERSON_NAME]" at bounding box center [115, 100] width 43 height 21
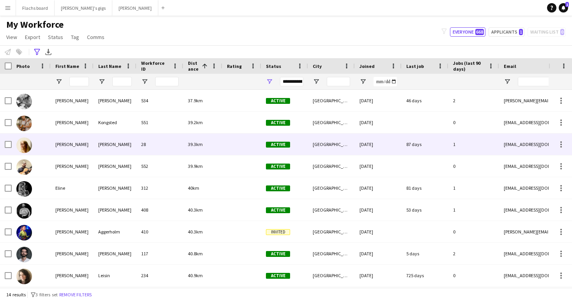
click at [103, 135] on div "[PERSON_NAME]" at bounding box center [115, 143] width 43 height 21
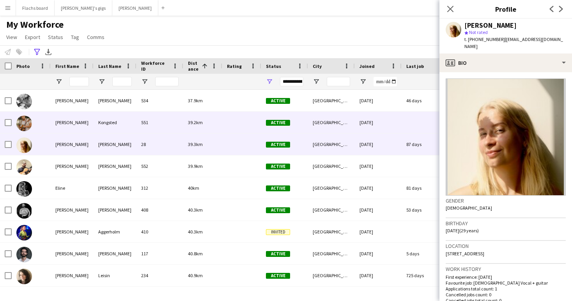
click at [100, 123] on div "Kongsted" at bounding box center [115, 122] width 43 height 21
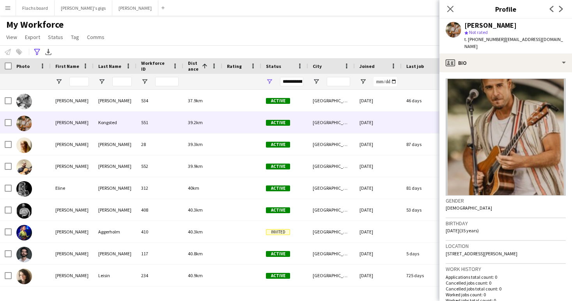
click at [175, 39] on div "My Workforce View Views Default view New view Update view Delete view Edit name…" at bounding box center [286, 32] width 572 height 27
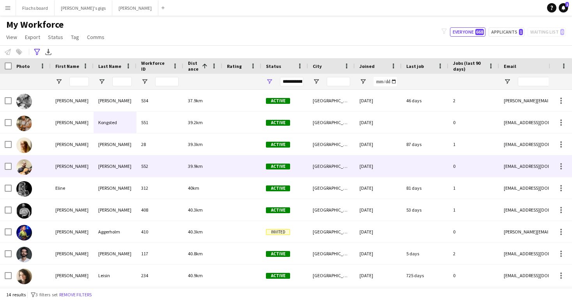
click at [134, 164] on div "[PERSON_NAME]" at bounding box center [115, 165] width 43 height 21
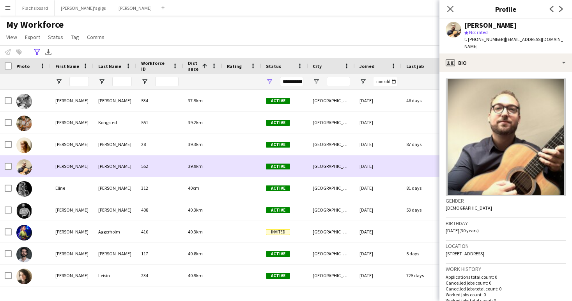
click at [134, 164] on div "[PERSON_NAME]" at bounding box center [115, 165] width 43 height 21
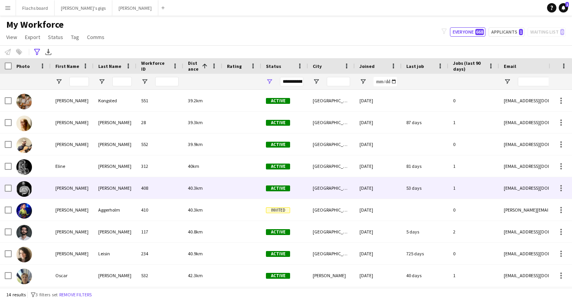
scroll to position [23, 0]
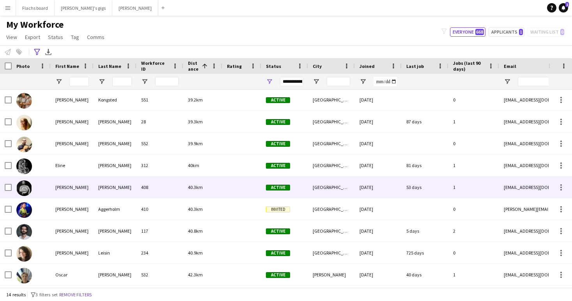
click at [131, 184] on div "[PERSON_NAME]" at bounding box center [115, 186] width 43 height 21
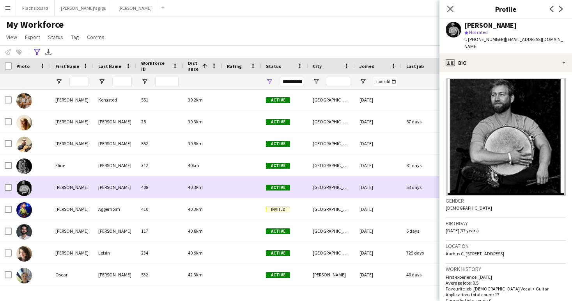
click at [131, 184] on div "[PERSON_NAME]" at bounding box center [115, 186] width 43 height 21
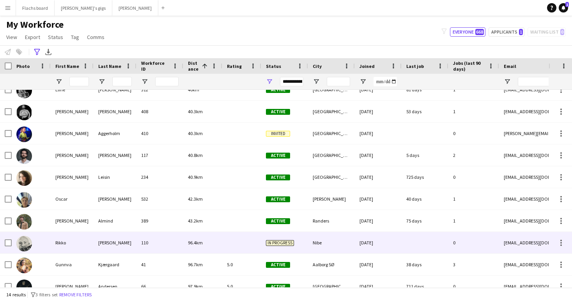
scroll to position [108, 0]
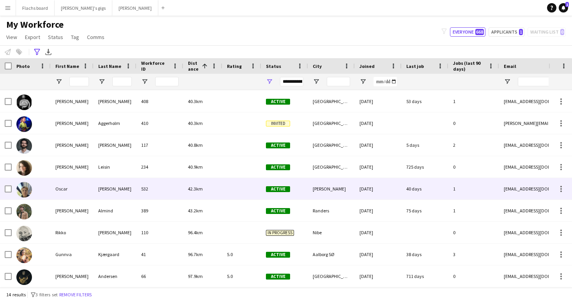
click at [119, 191] on div "[PERSON_NAME]" at bounding box center [115, 188] width 43 height 21
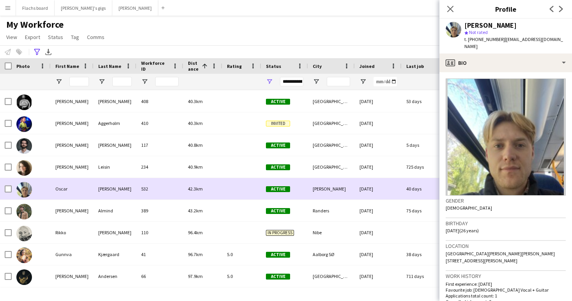
click at [119, 191] on div "[PERSON_NAME]" at bounding box center [115, 188] width 43 height 21
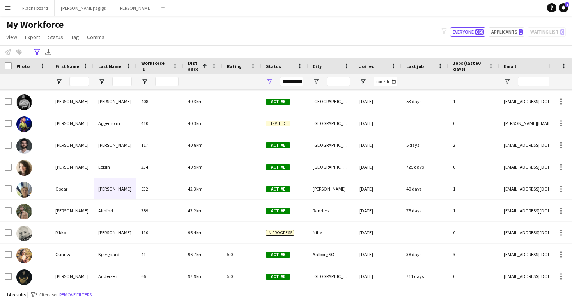
click at [165, 30] on div "My Workforce View Views Default view New view Update view Delete view Edit name…" at bounding box center [286, 32] width 572 height 27
click at [36, 51] on icon "Advanced filters" at bounding box center [37, 52] width 6 height 6
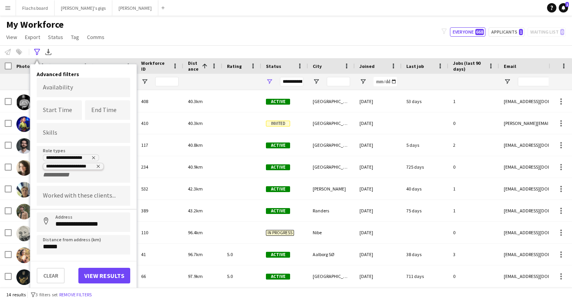
click at [97, 164] on icon "Remove tag" at bounding box center [98, 166] width 5 height 5
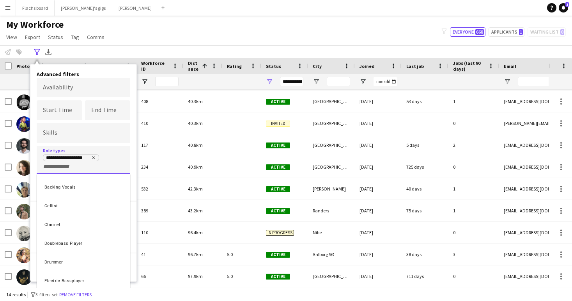
click at [94, 155] on div at bounding box center [286, 150] width 572 height 301
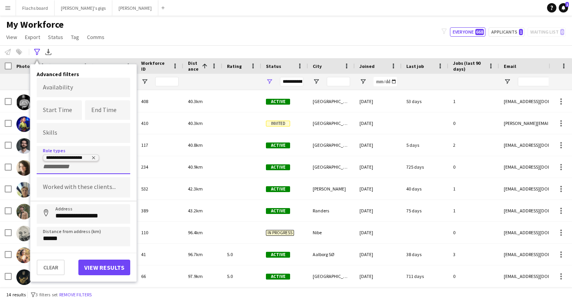
click at [94, 155] on icon "Remove tag" at bounding box center [93, 157] width 5 height 5
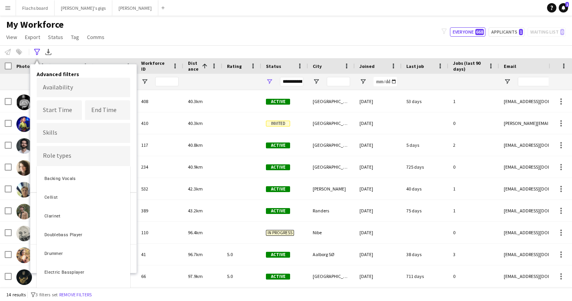
click at [163, 39] on div at bounding box center [286, 150] width 572 height 301
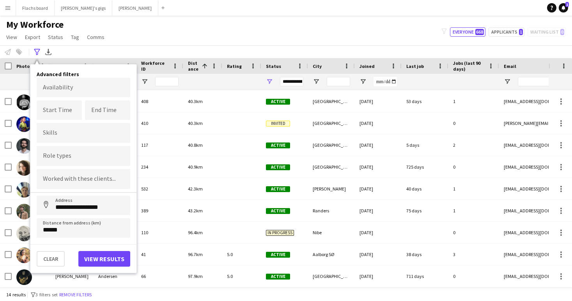
click at [197, 27] on div "My Workforce View Views Default view New view Update view Delete view Edit name…" at bounding box center [286, 32] width 572 height 27
